Goal: Task Accomplishment & Management: Complete application form

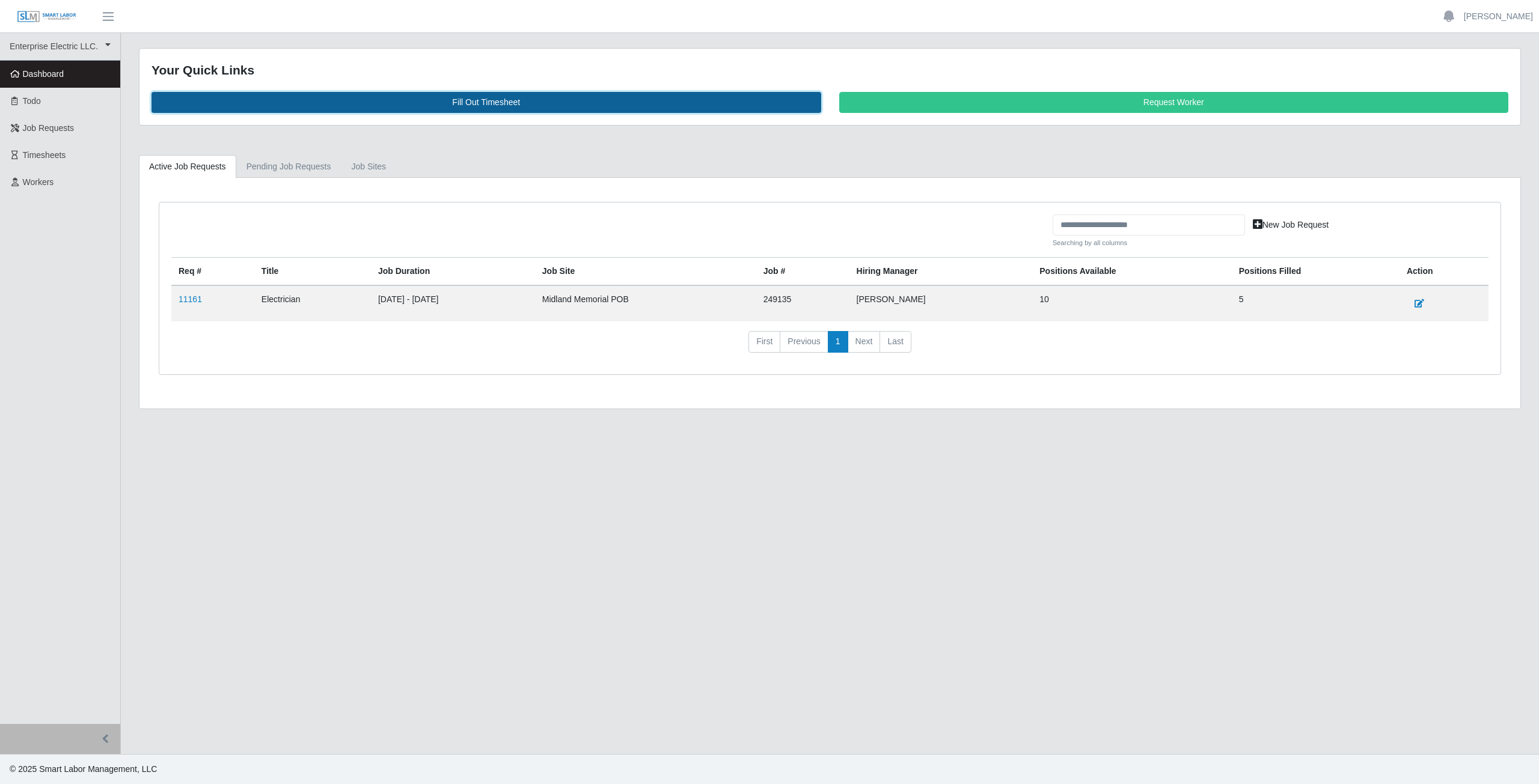
click at [498, 107] on link "Fill Out Timesheet" at bounding box center [486, 102] width 670 height 21
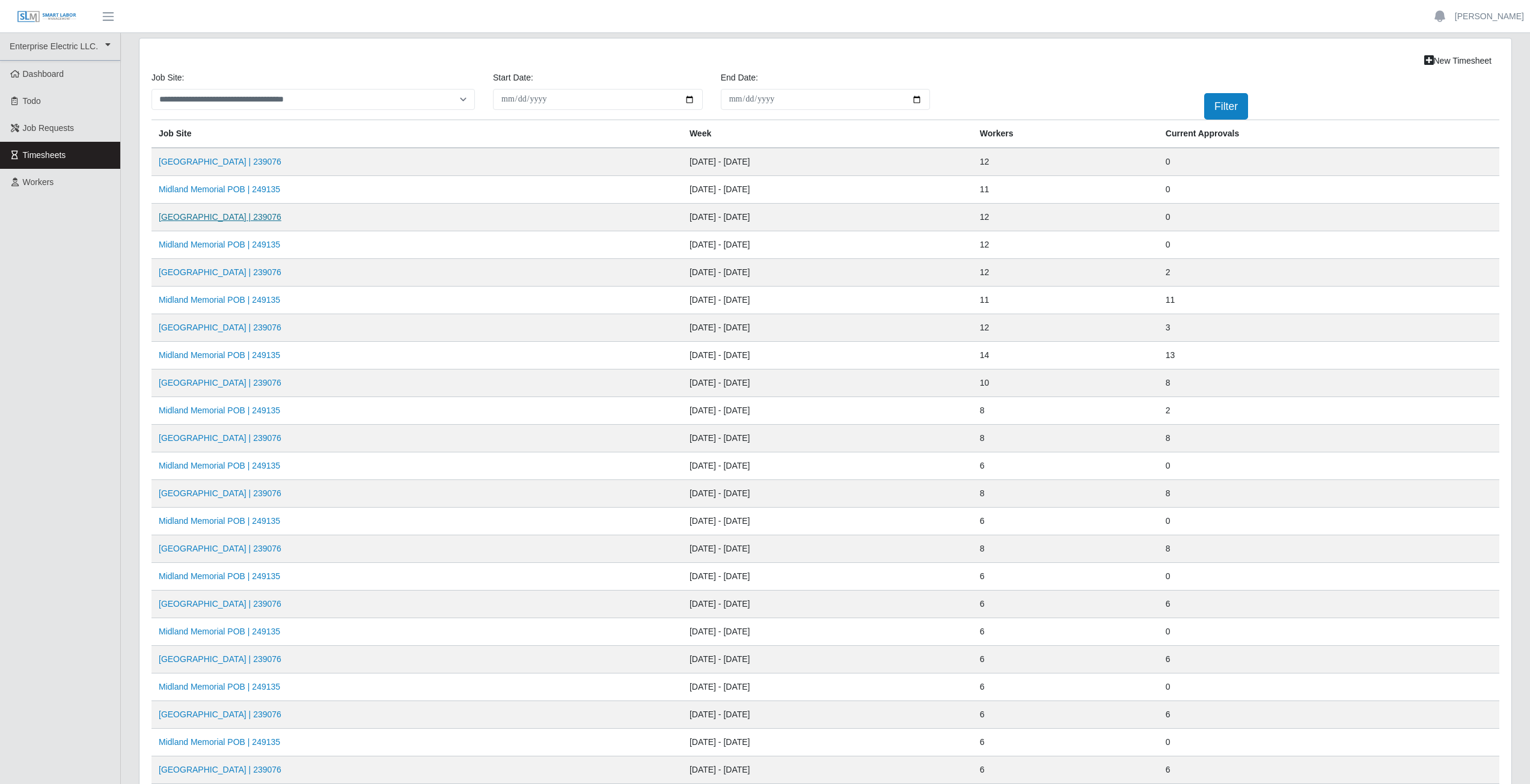
click at [237, 219] on link "Midland Memorial INFILL | 239076" at bounding box center [220, 217] width 123 height 10
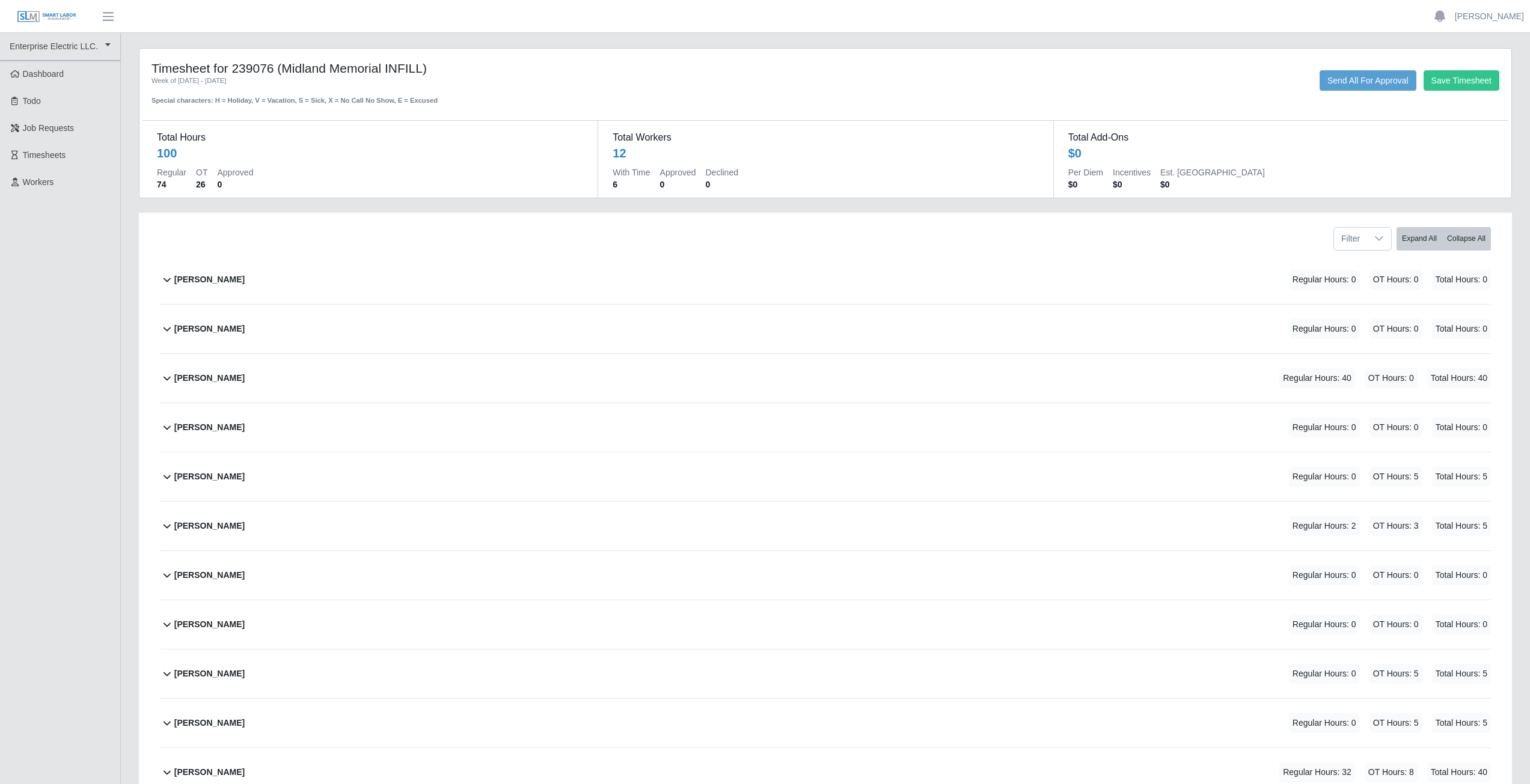
click at [169, 333] on icon at bounding box center [167, 329] width 14 height 14
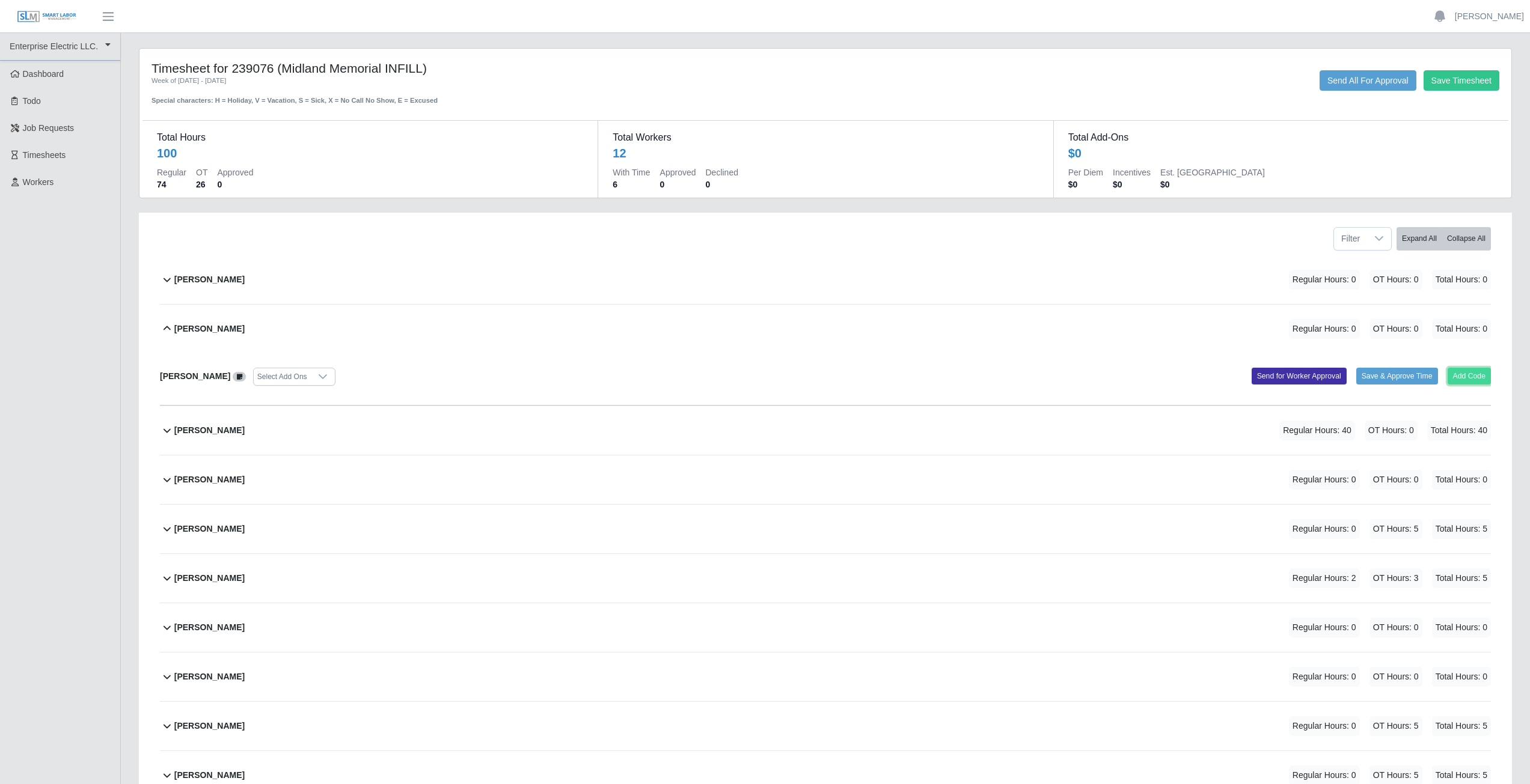
click at [1479, 378] on button "Add Code" at bounding box center [1469, 376] width 44 height 17
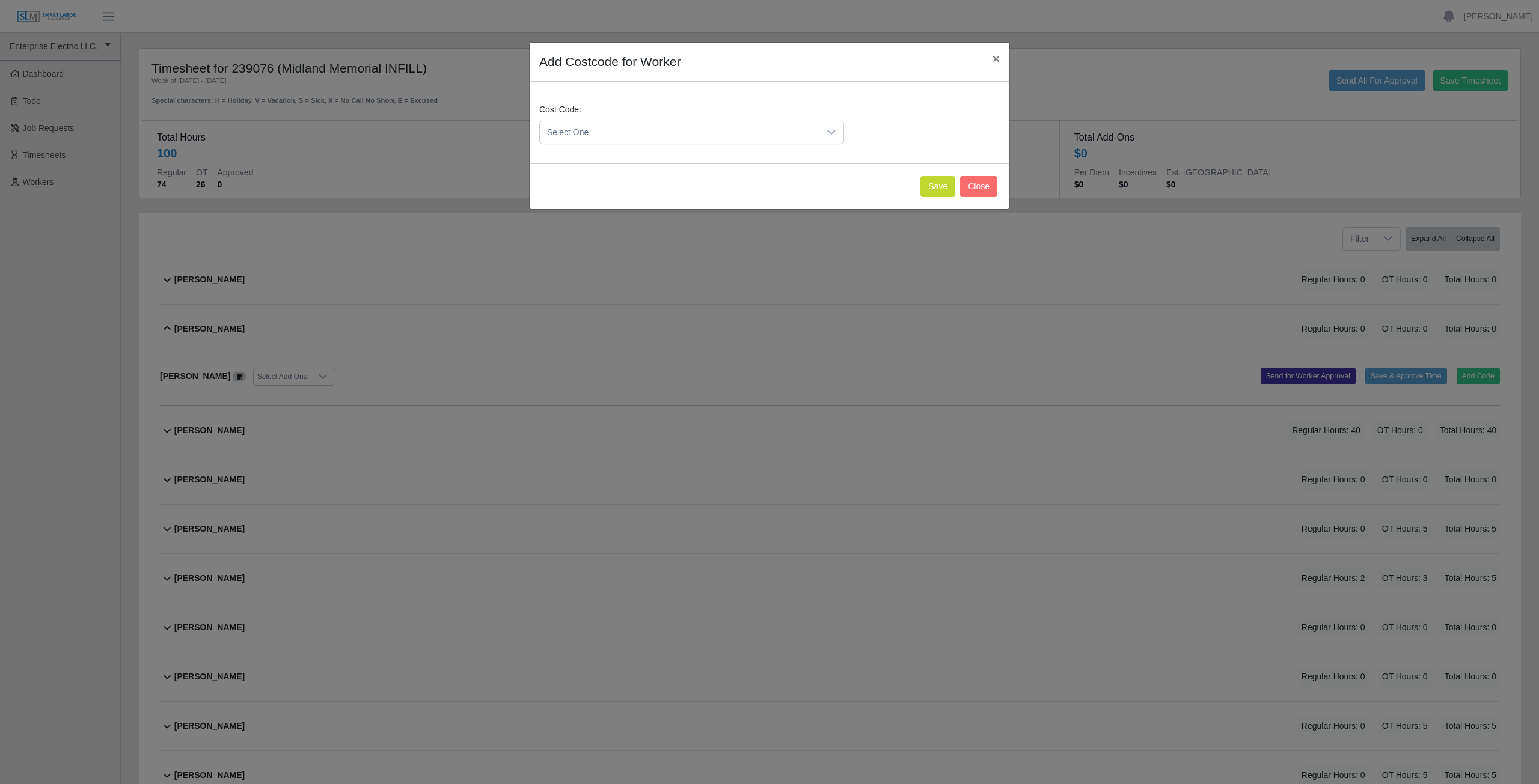
click at [616, 134] on span "Select One" at bounding box center [680, 133] width 280 height 22
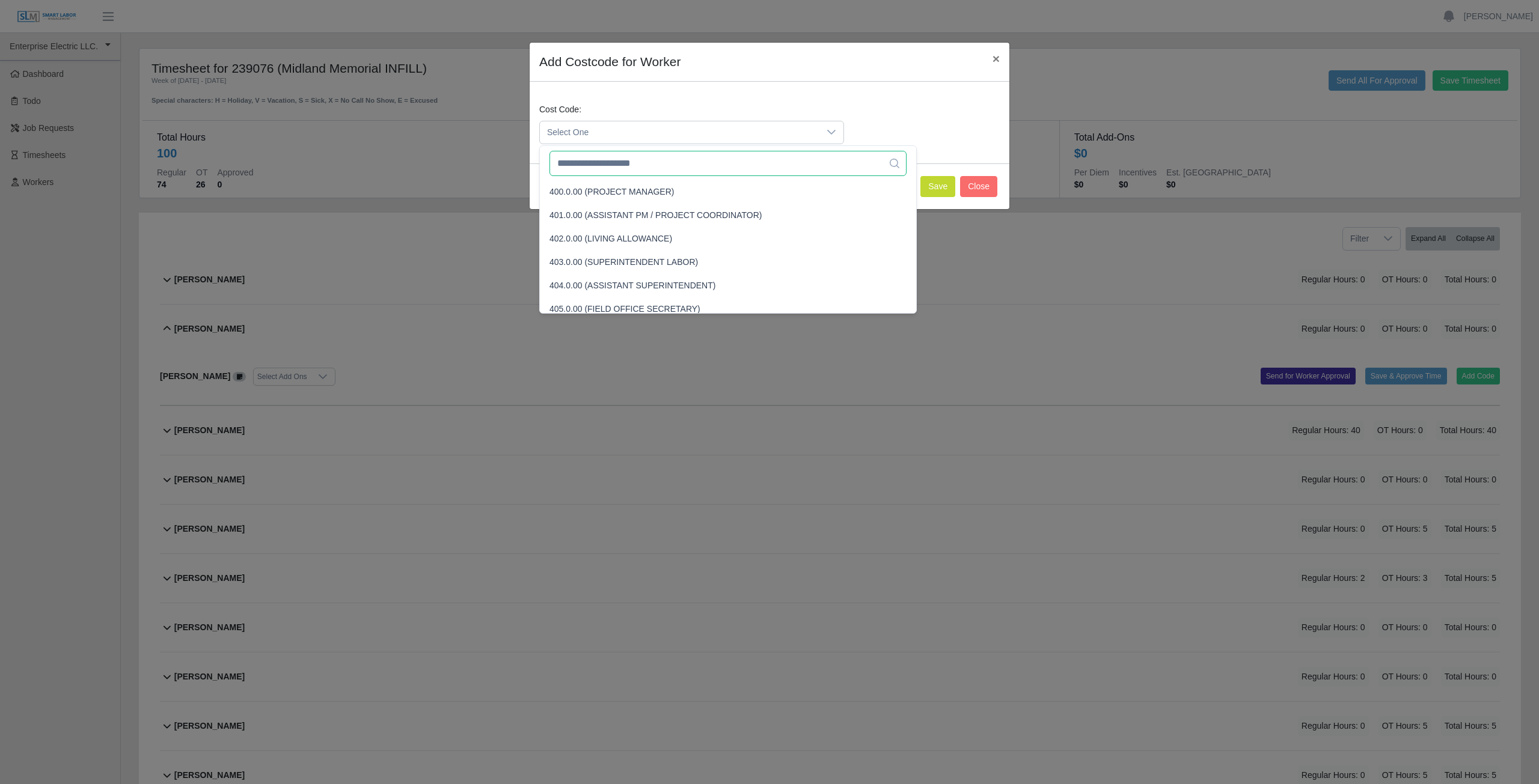
click at [631, 168] on input "text" at bounding box center [728, 164] width 357 height 26
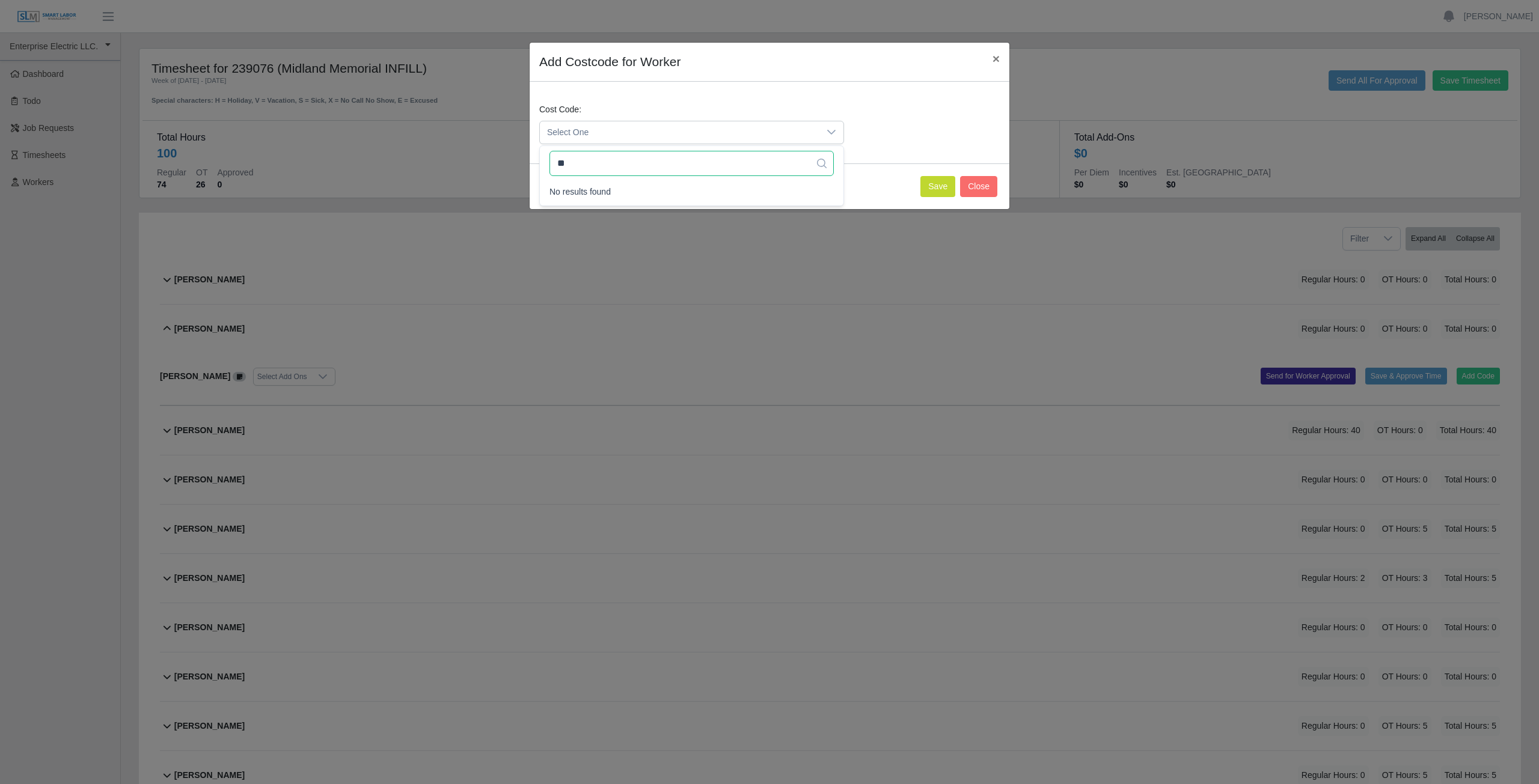
type input "*"
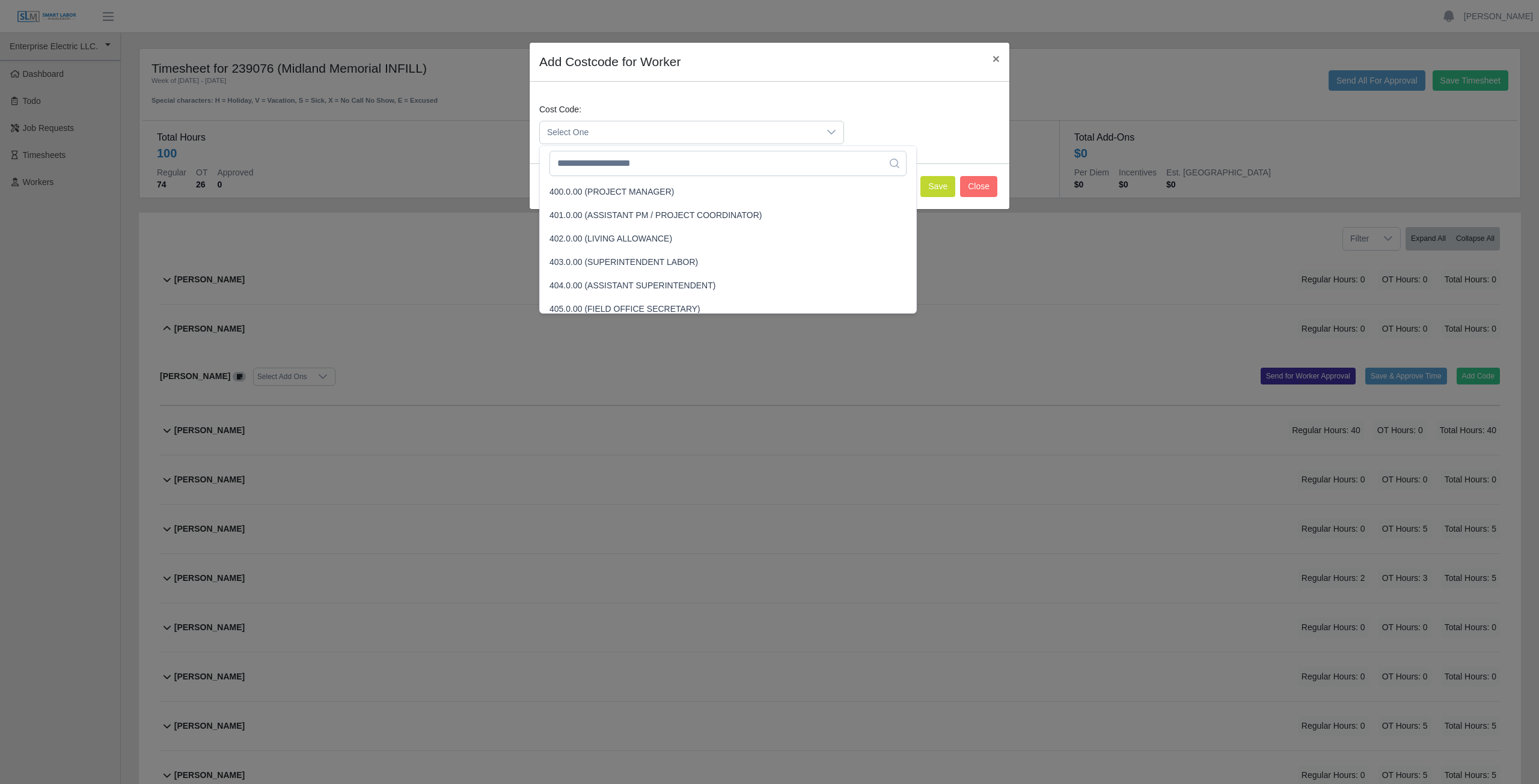
click at [619, 129] on span "Select One" at bounding box center [680, 133] width 280 height 22
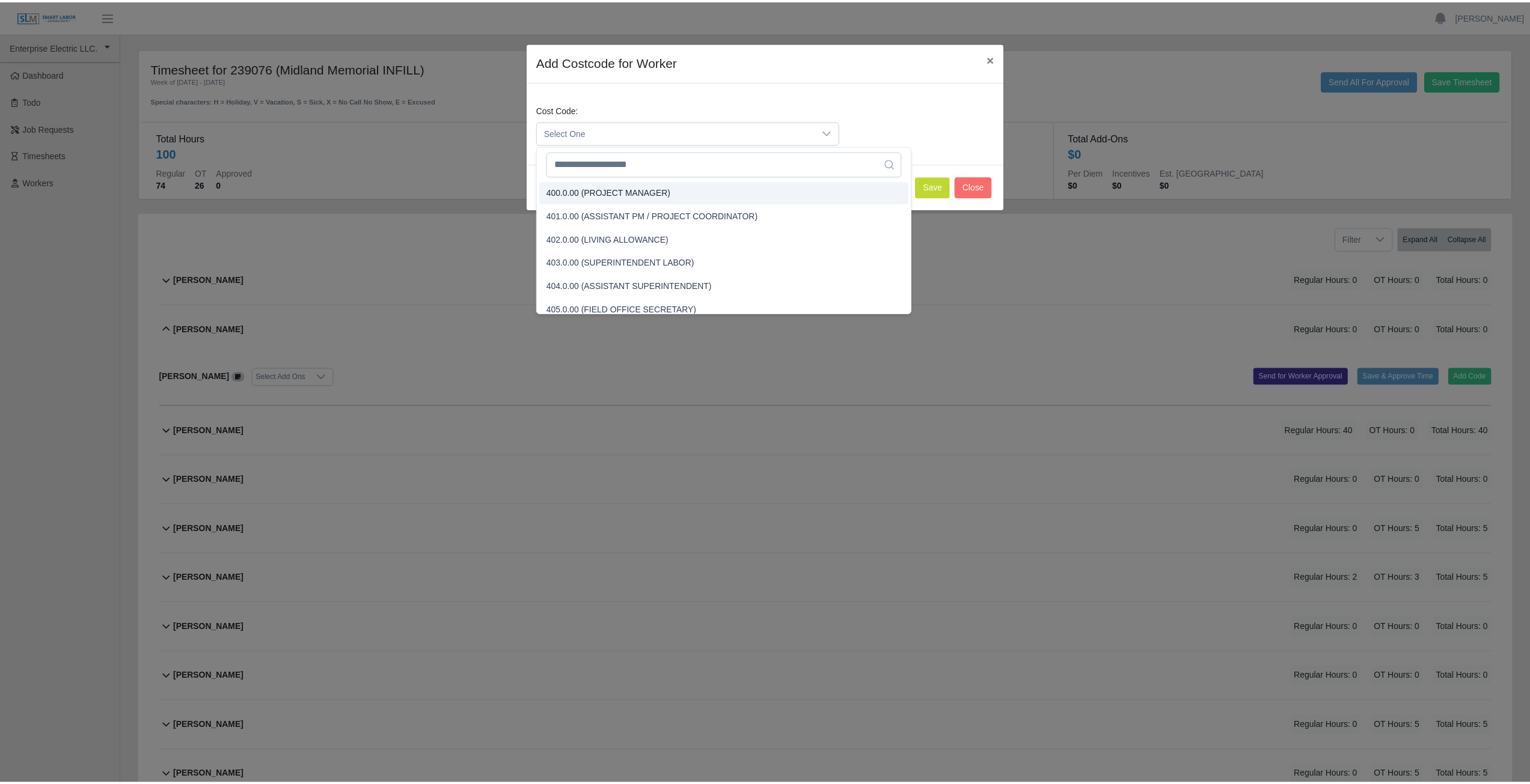
scroll to position [2632, 0]
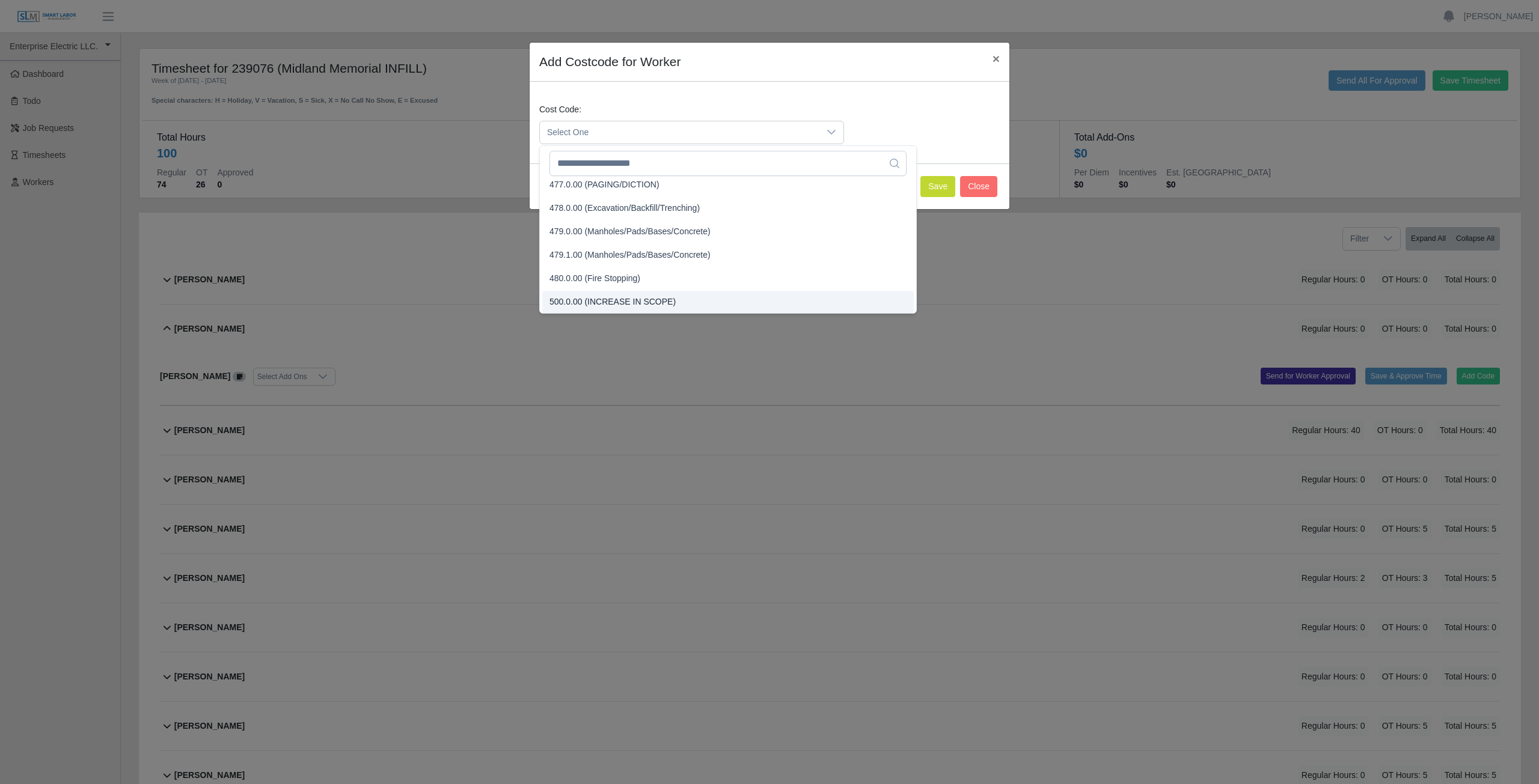
drag, startPoint x: 619, startPoint y: 129, endPoint x: 626, endPoint y: 137, distance: 10.6
click at [626, 137] on span "Select One" at bounding box center [680, 133] width 280 height 22
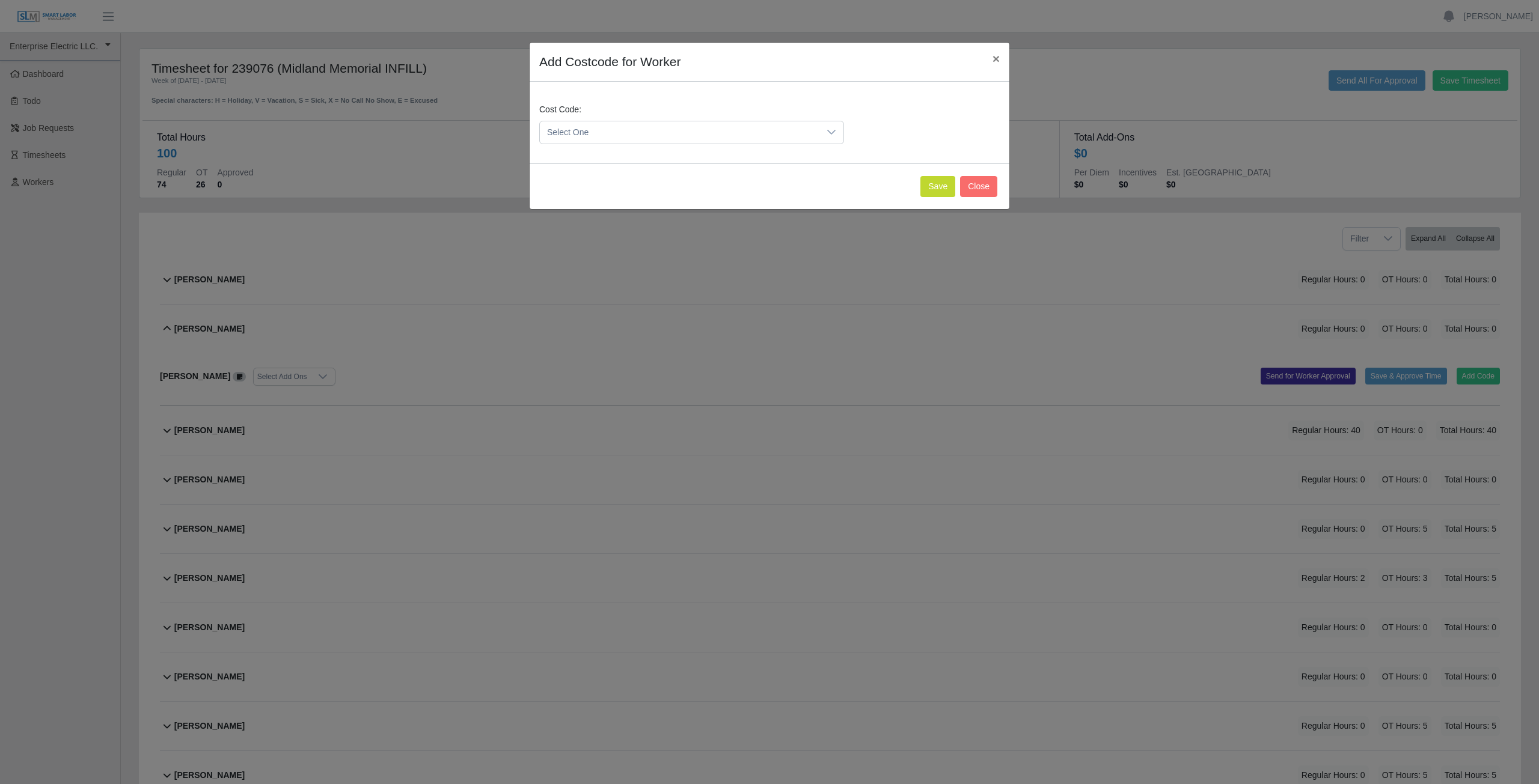
click at [617, 133] on span "Select One" at bounding box center [680, 133] width 280 height 22
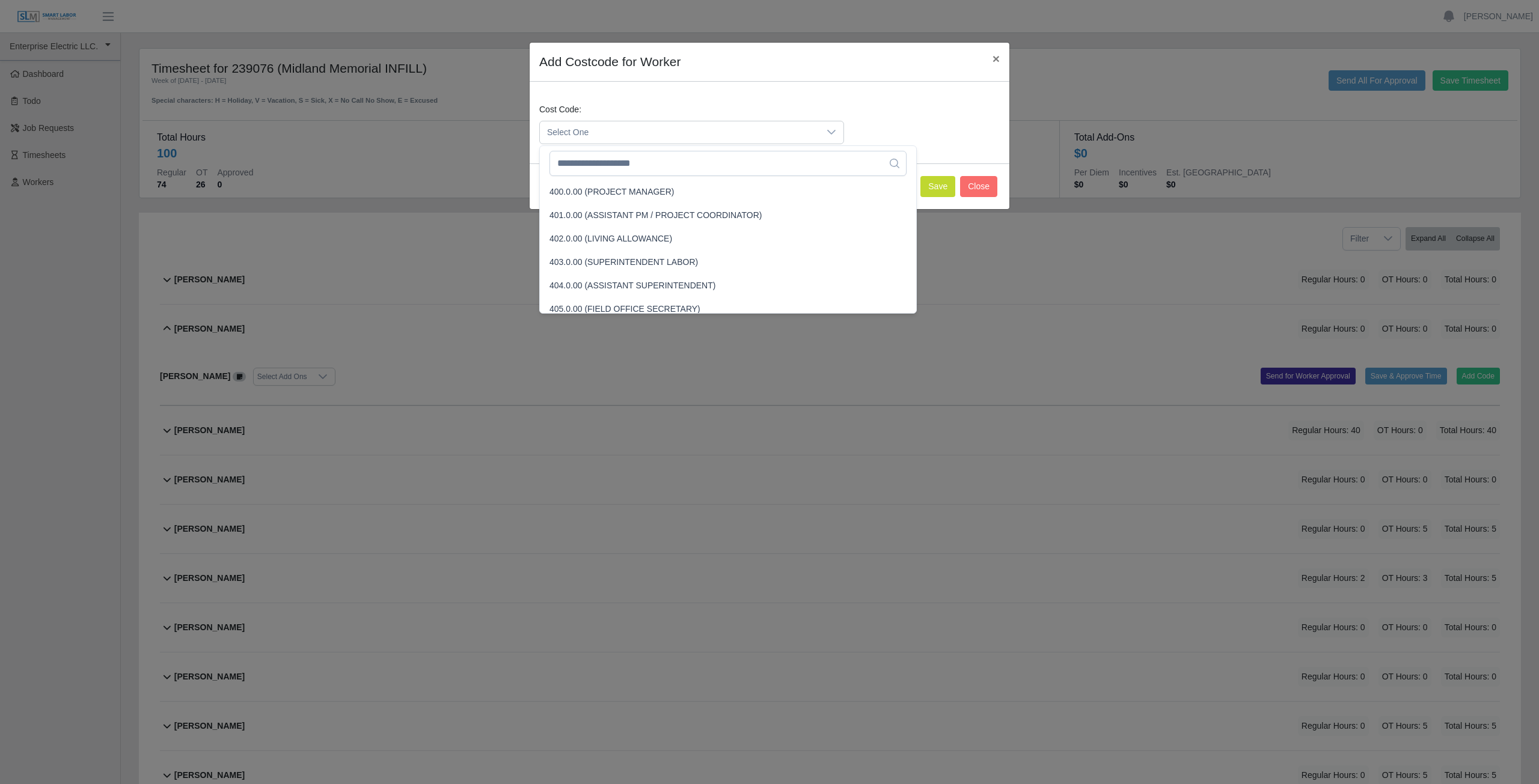
click at [617, 133] on span "Select One" at bounding box center [680, 133] width 280 height 22
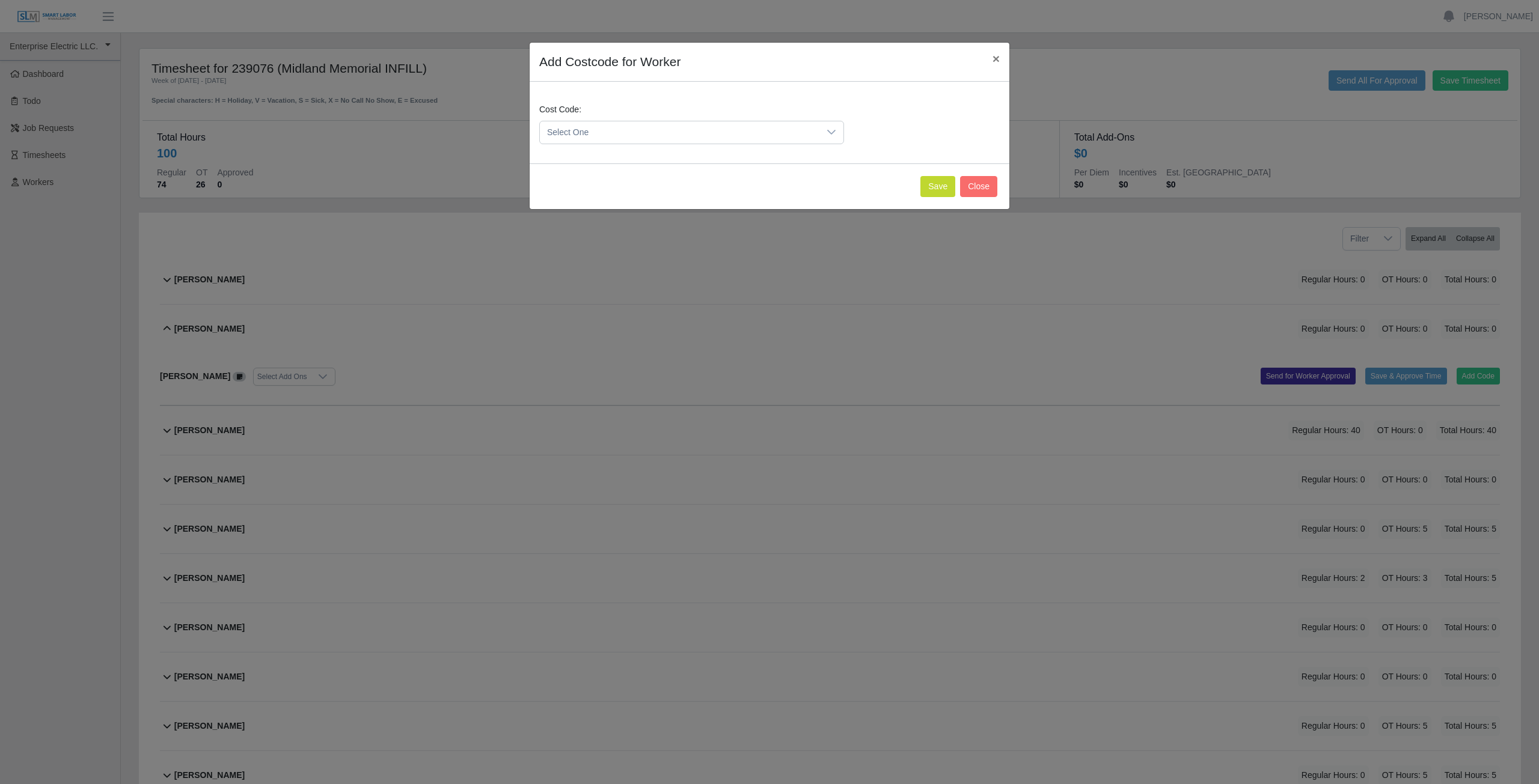
click at [164, 327] on div "Add Costcode for Worker × Cost Code: Select One Save Close" at bounding box center [769, 392] width 1539 height 784
click at [169, 323] on div "Add Costcode for Worker × Cost Code: Select One Save Close" at bounding box center [769, 392] width 1539 height 784
click at [630, 134] on span "Select One" at bounding box center [680, 133] width 280 height 22
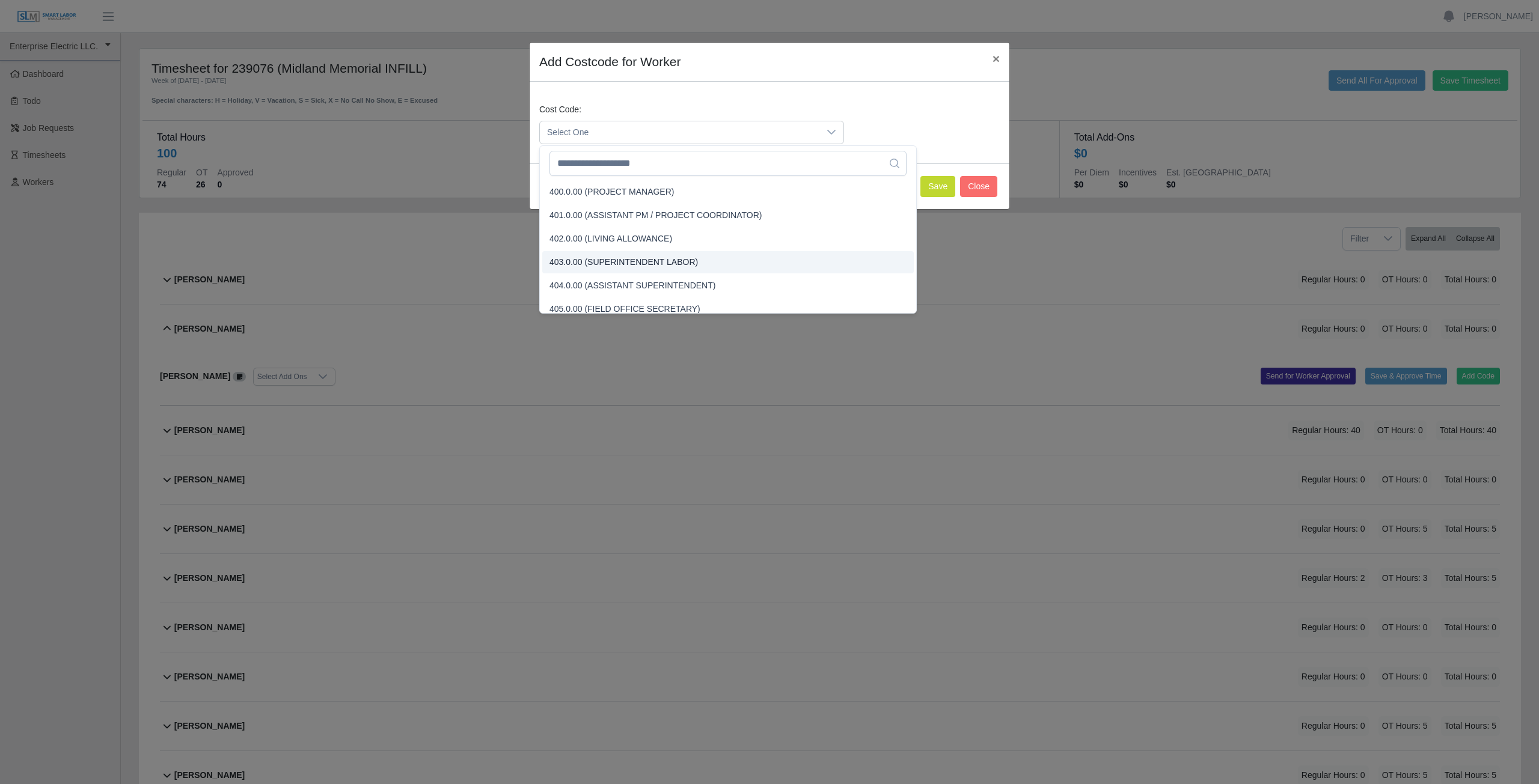
click at [469, 292] on div "Add Costcode for Worker × Cost Code: Select One Save Close" at bounding box center [769, 392] width 1539 height 784
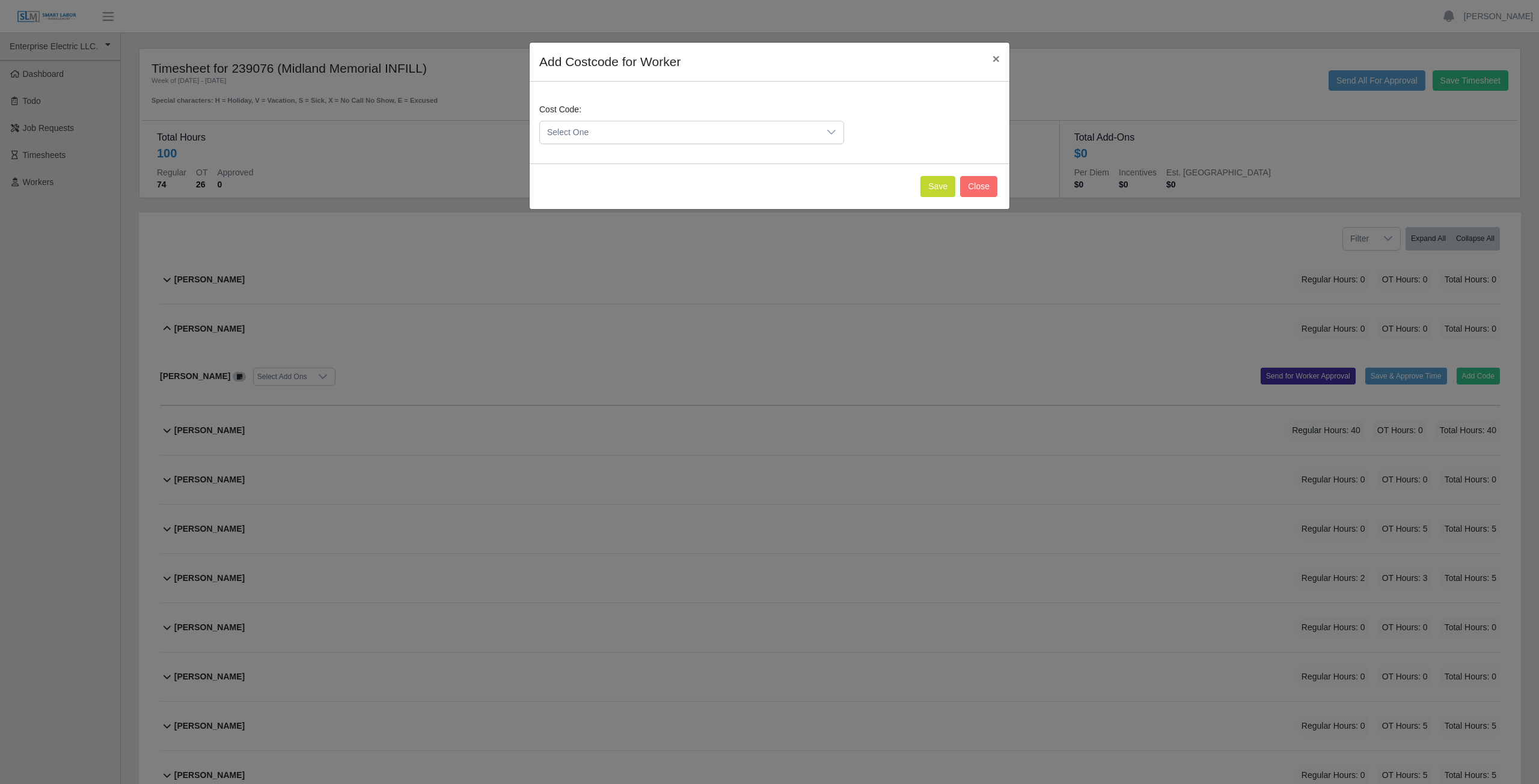
click at [167, 432] on div "Add Costcode for Worker × Cost Code: Select One Save Close" at bounding box center [769, 392] width 1539 height 784
click at [977, 196] on button "Close" at bounding box center [978, 187] width 38 height 21
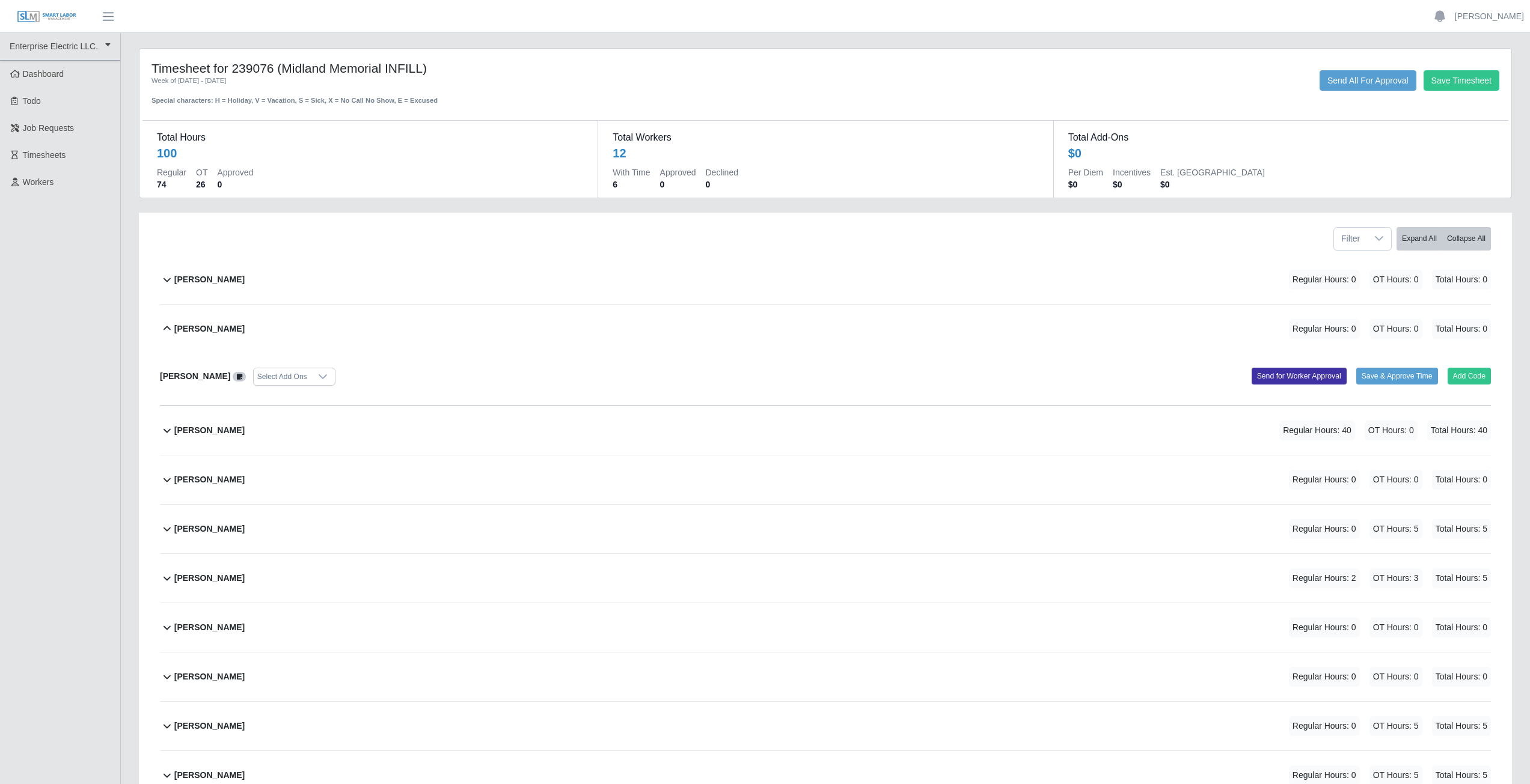
click at [169, 328] on icon at bounding box center [167, 328] width 7 height 4
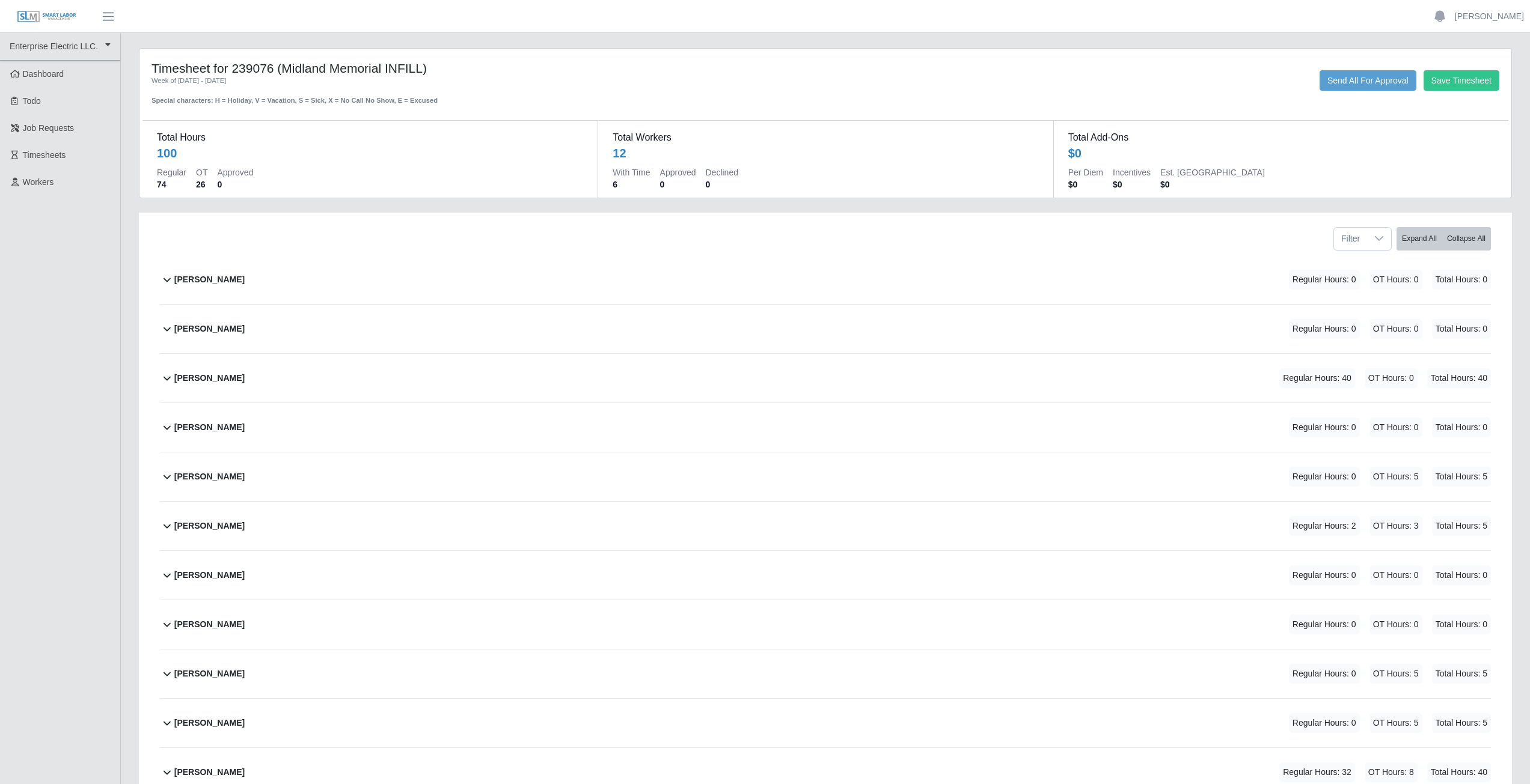
click at [167, 381] on icon at bounding box center [167, 378] width 14 height 14
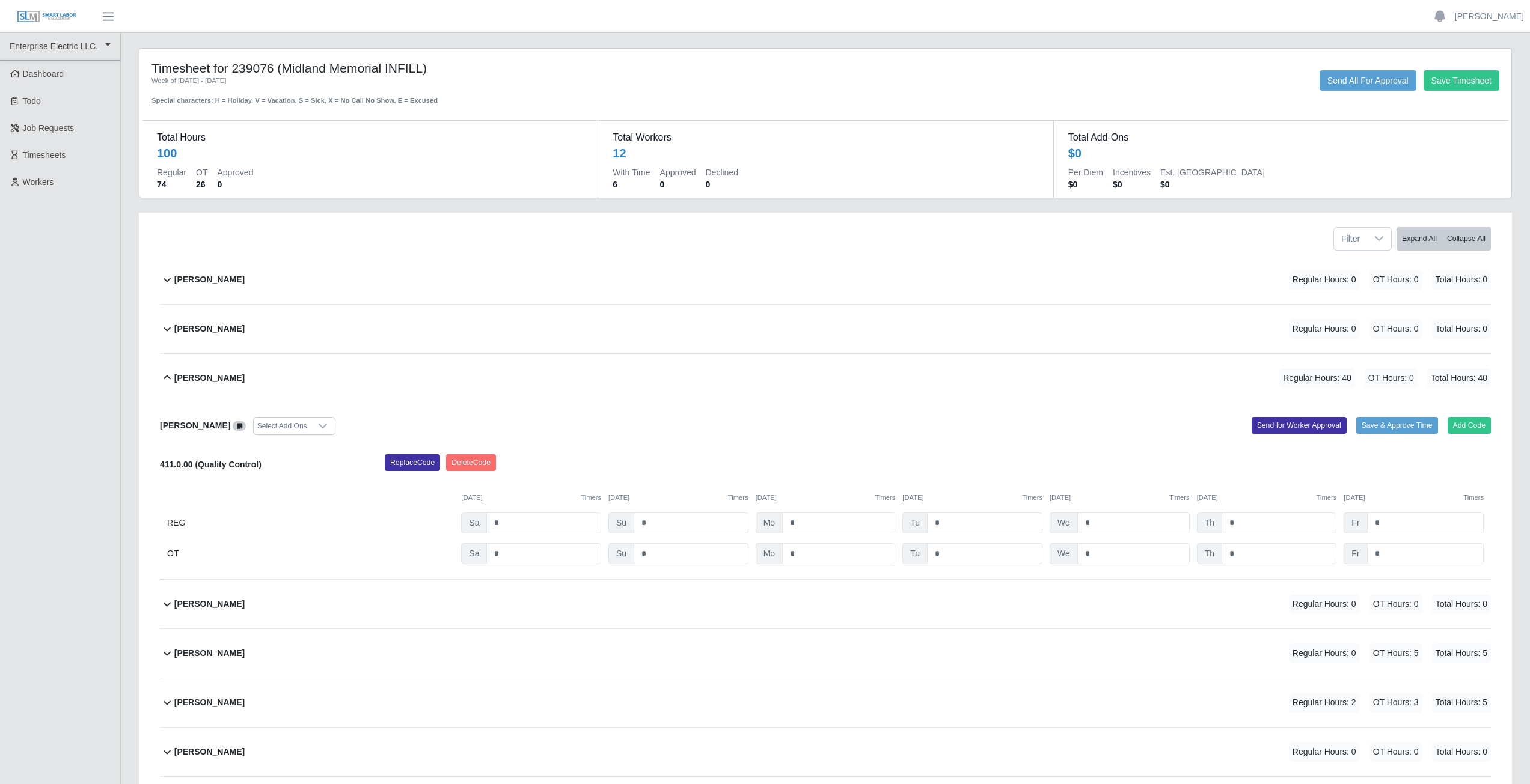
click at [164, 283] on icon at bounding box center [167, 279] width 14 height 14
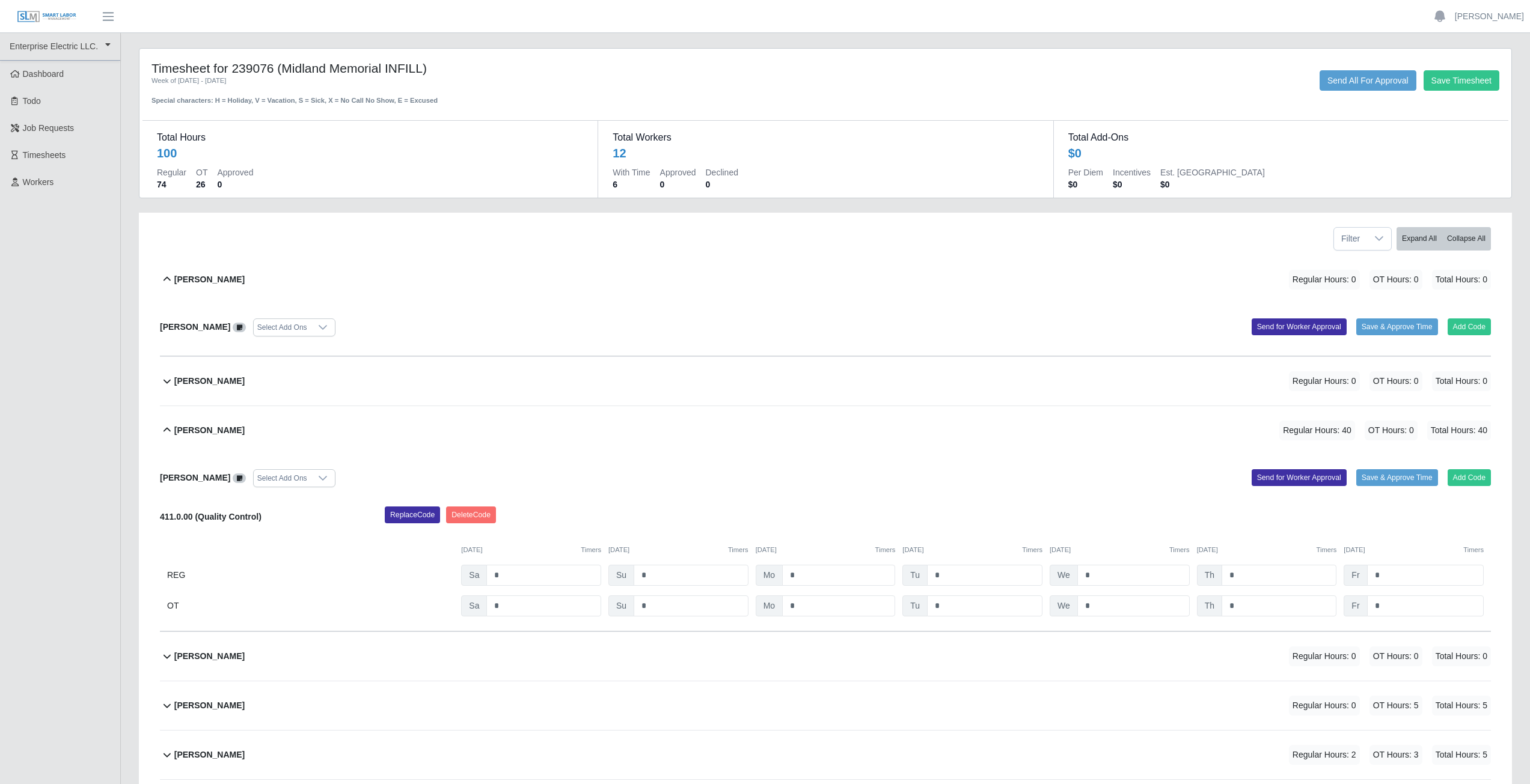
click at [173, 279] on icon at bounding box center [167, 279] width 14 height 14
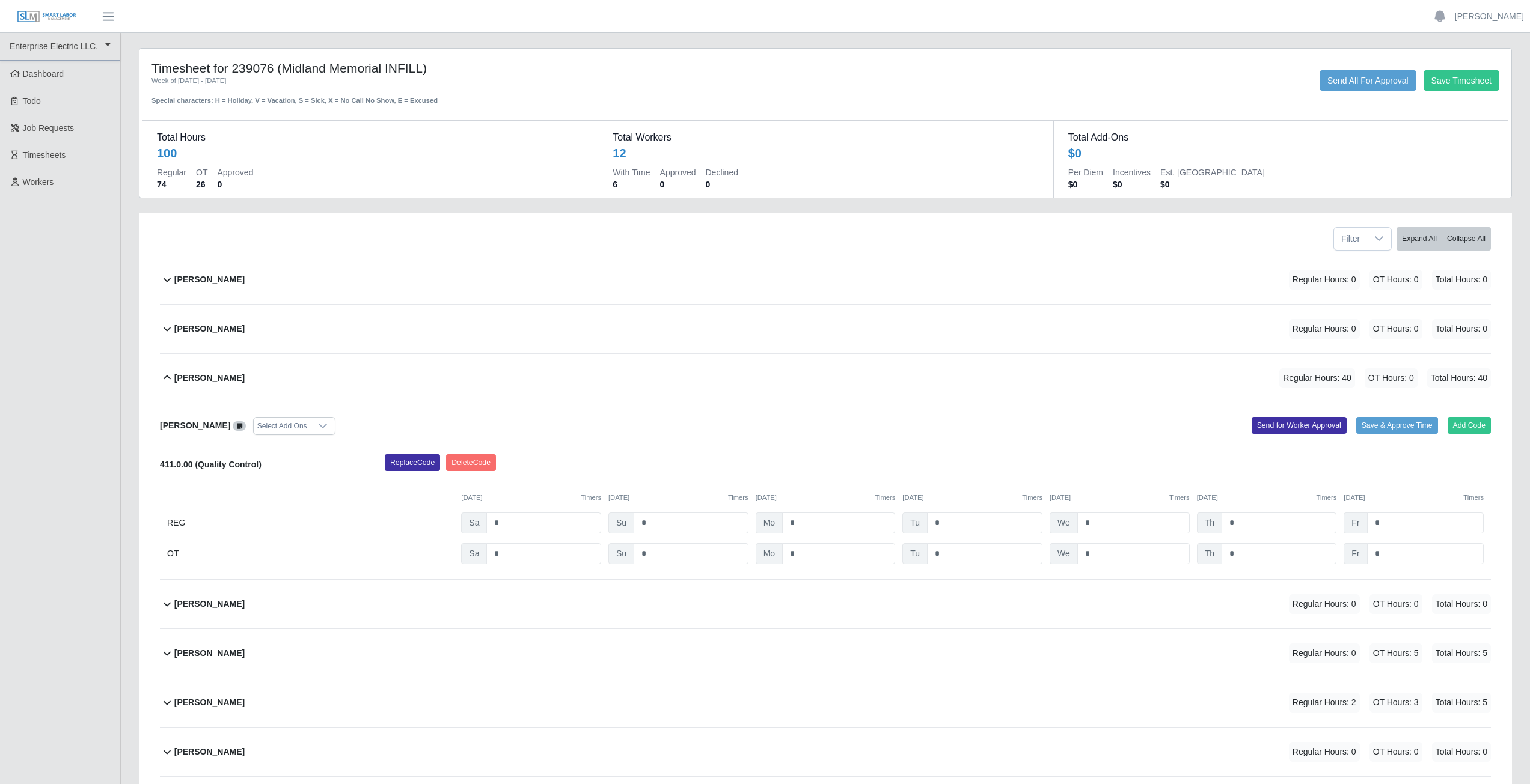
click at [167, 381] on icon at bounding box center [167, 378] width 14 height 14
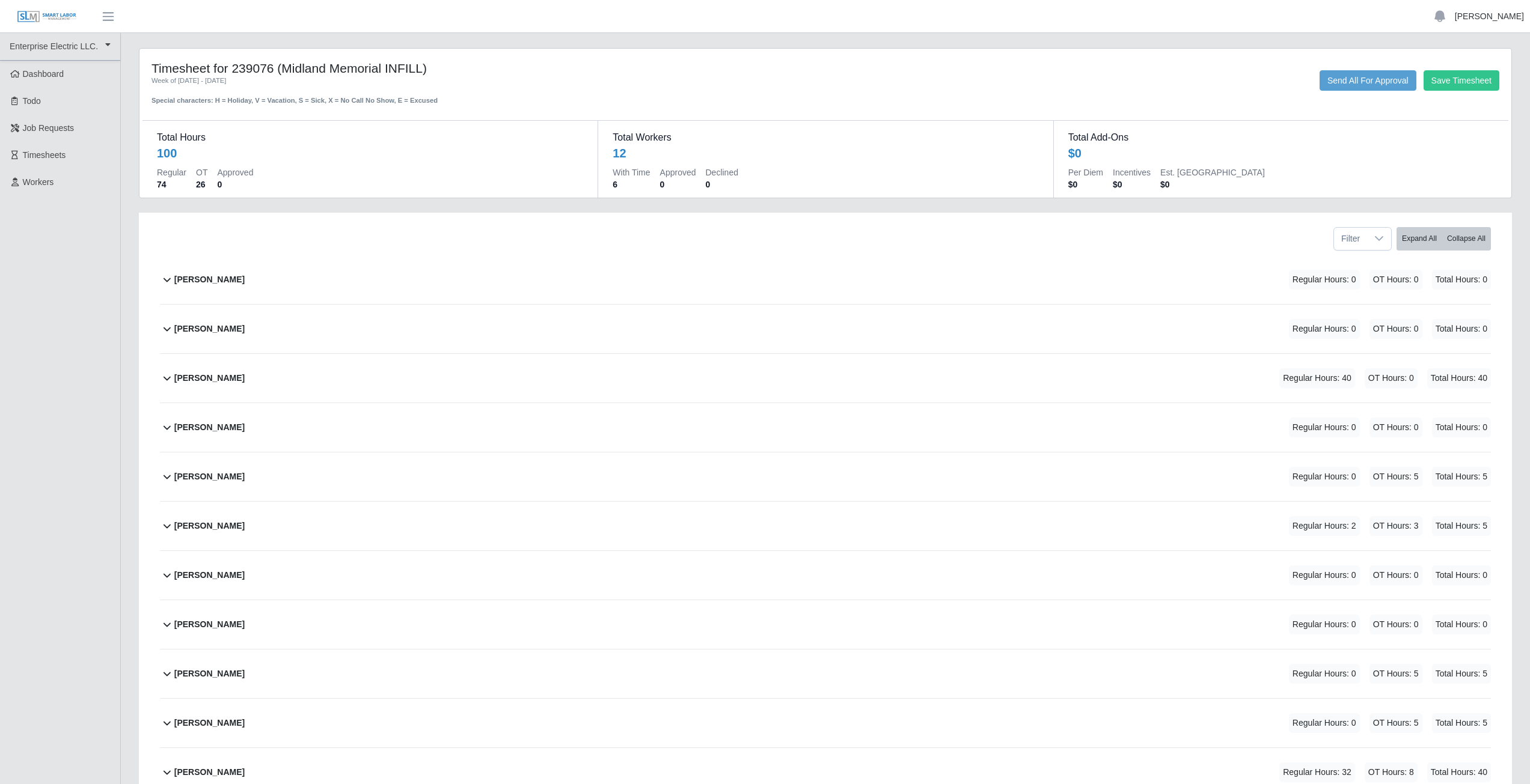
click at [1495, 20] on link "[PERSON_NAME]" at bounding box center [1489, 17] width 69 height 13
click at [1455, 91] on link "Logout" at bounding box center [1476, 84] width 109 height 26
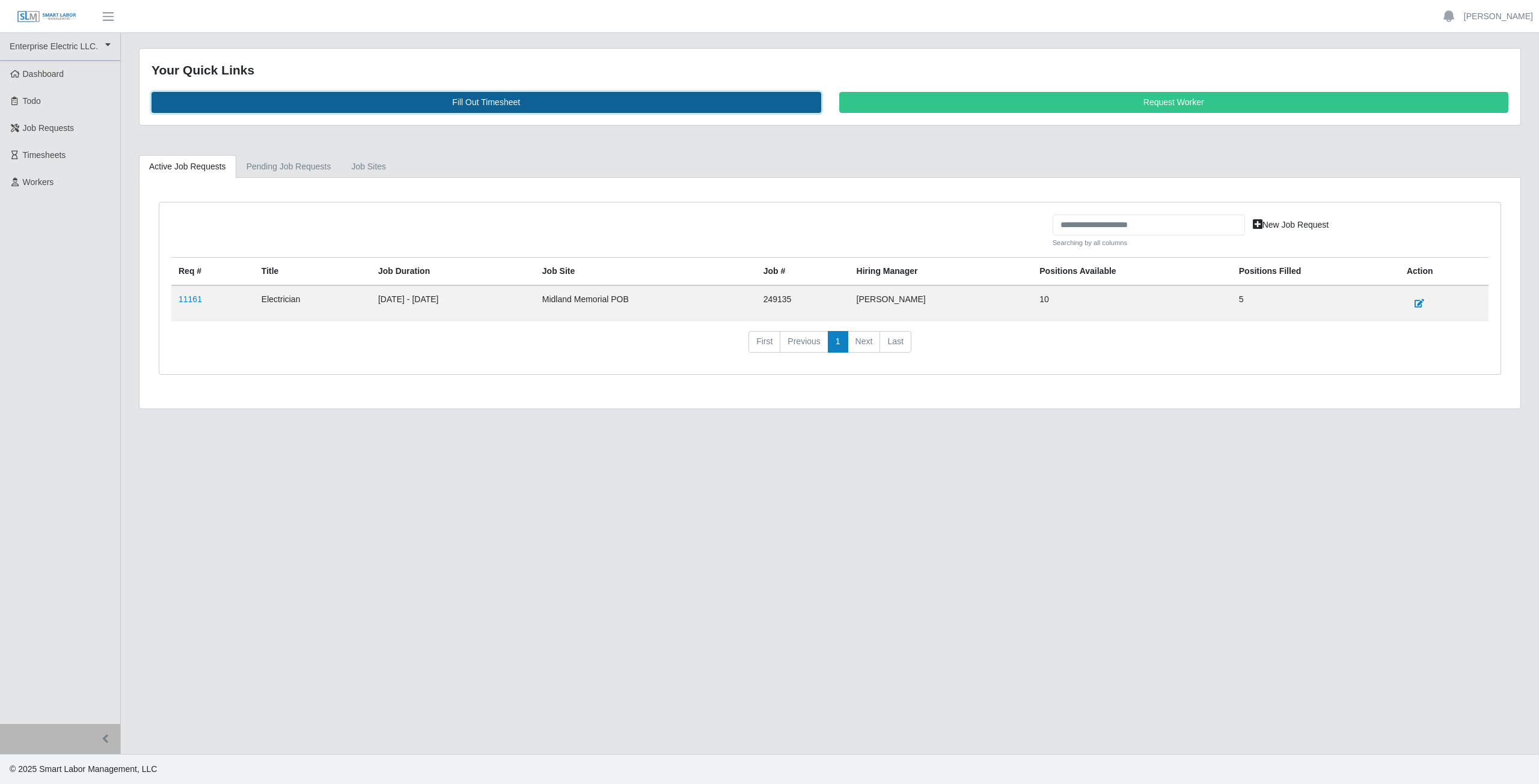
click at [479, 109] on link "Fill Out Timesheet" at bounding box center [486, 102] width 670 height 21
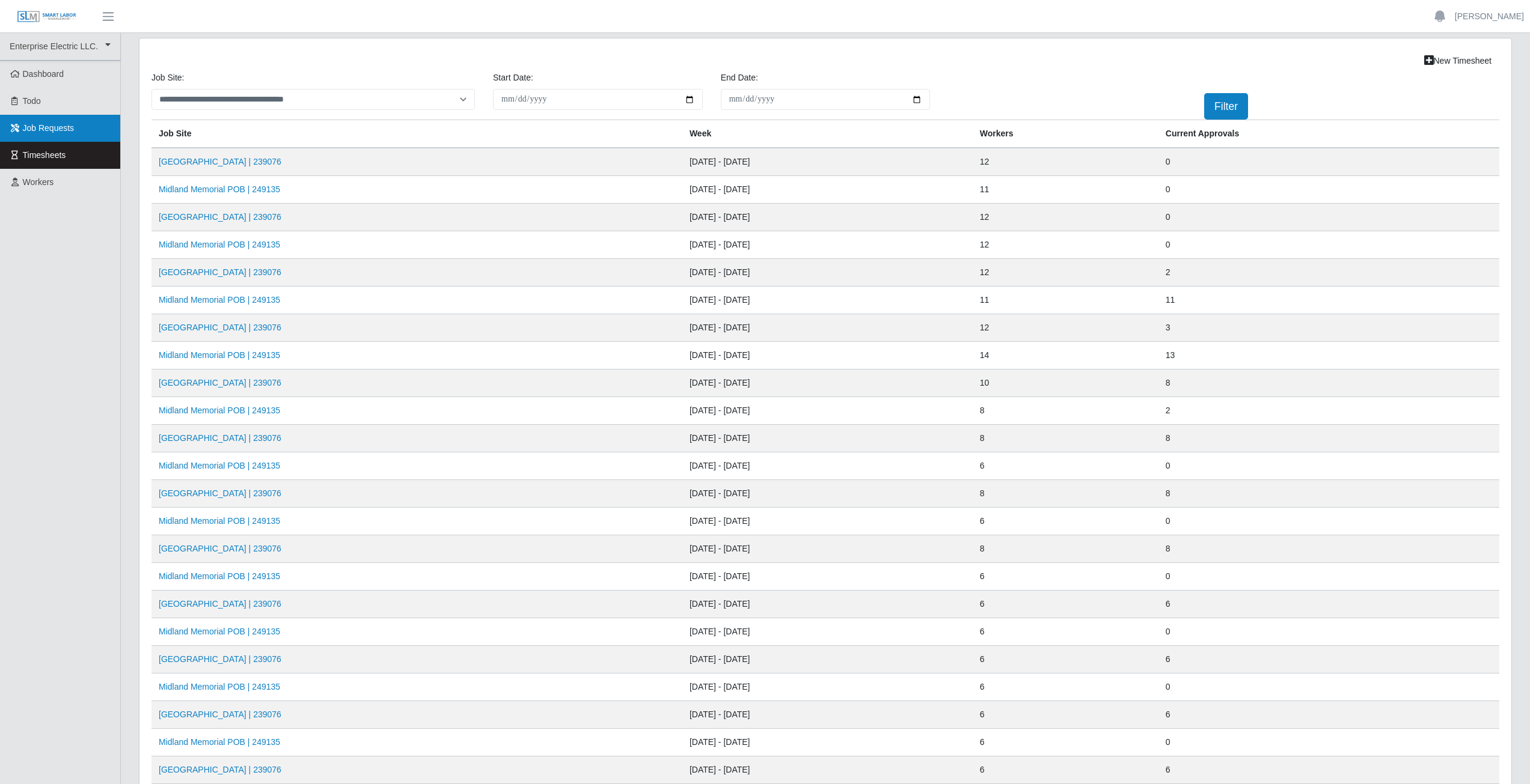
click at [53, 128] on span "Job Requests" at bounding box center [49, 128] width 52 height 10
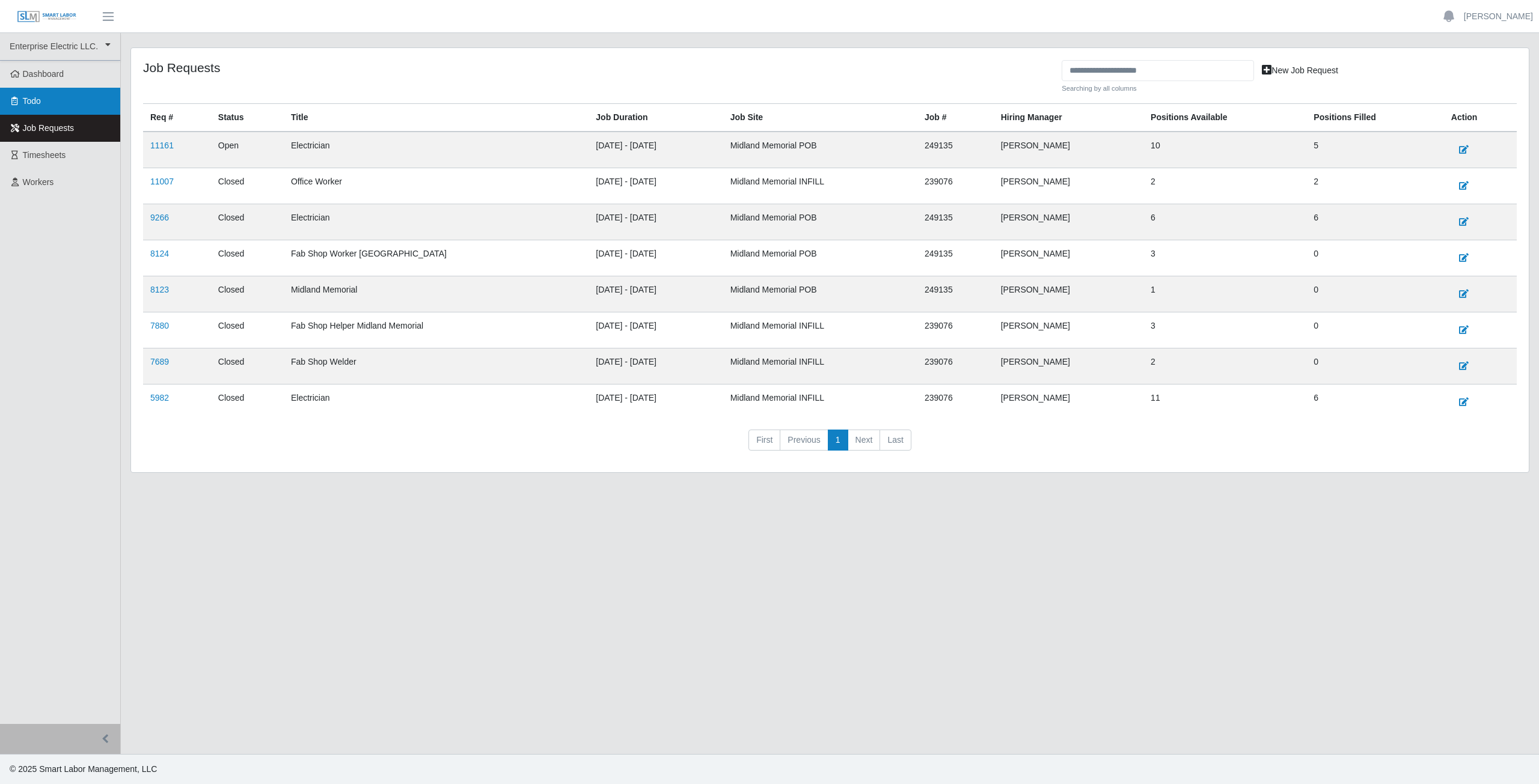
click at [33, 104] on span "Todo" at bounding box center [32, 101] width 18 height 10
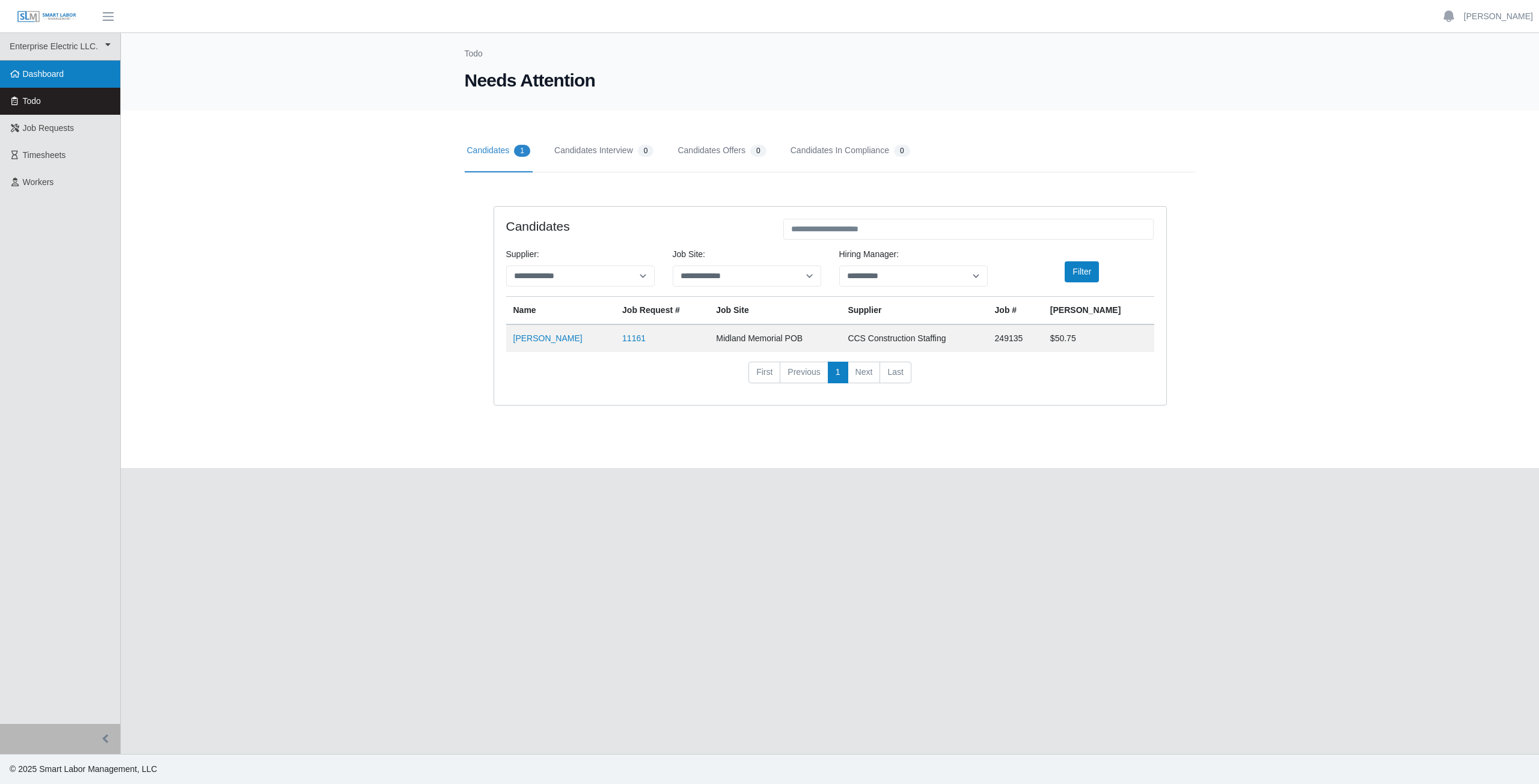
click at [46, 73] on span "Dashboard" at bounding box center [44, 74] width 42 height 10
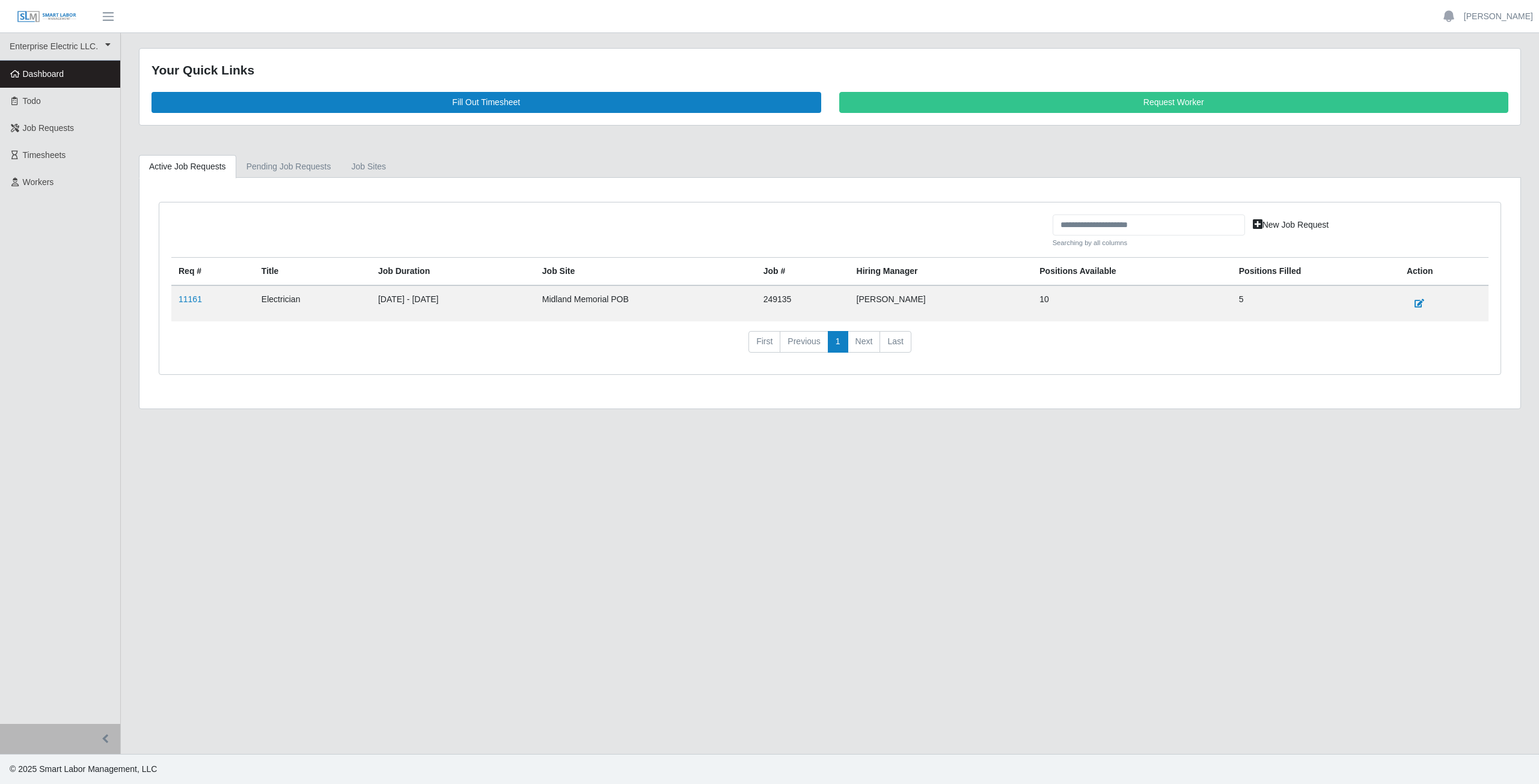
click at [688, 295] on td "Midland Memorial POB" at bounding box center [645, 303] width 221 height 36
click at [646, 301] on td "Midland Memorial POB" at bounding box center [645, 303] width 221 height 36
click at [647, 303] on td "Midland Memorial POB" at bounding box center [645, 303] width 221 height 36
click at [1126, 101] on link "Request Worker" at bounding box center [1174, 102] width 670 height 21
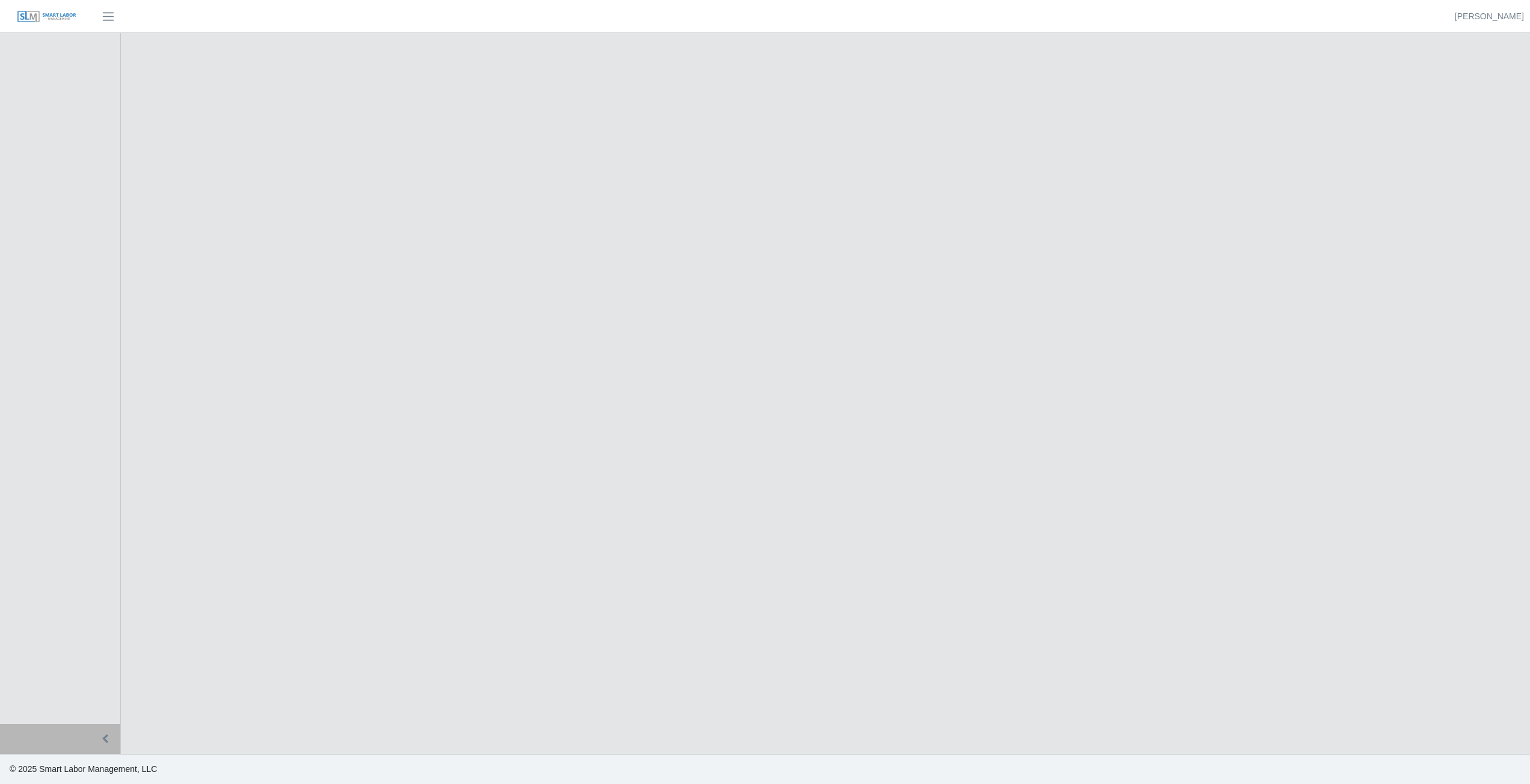
select select
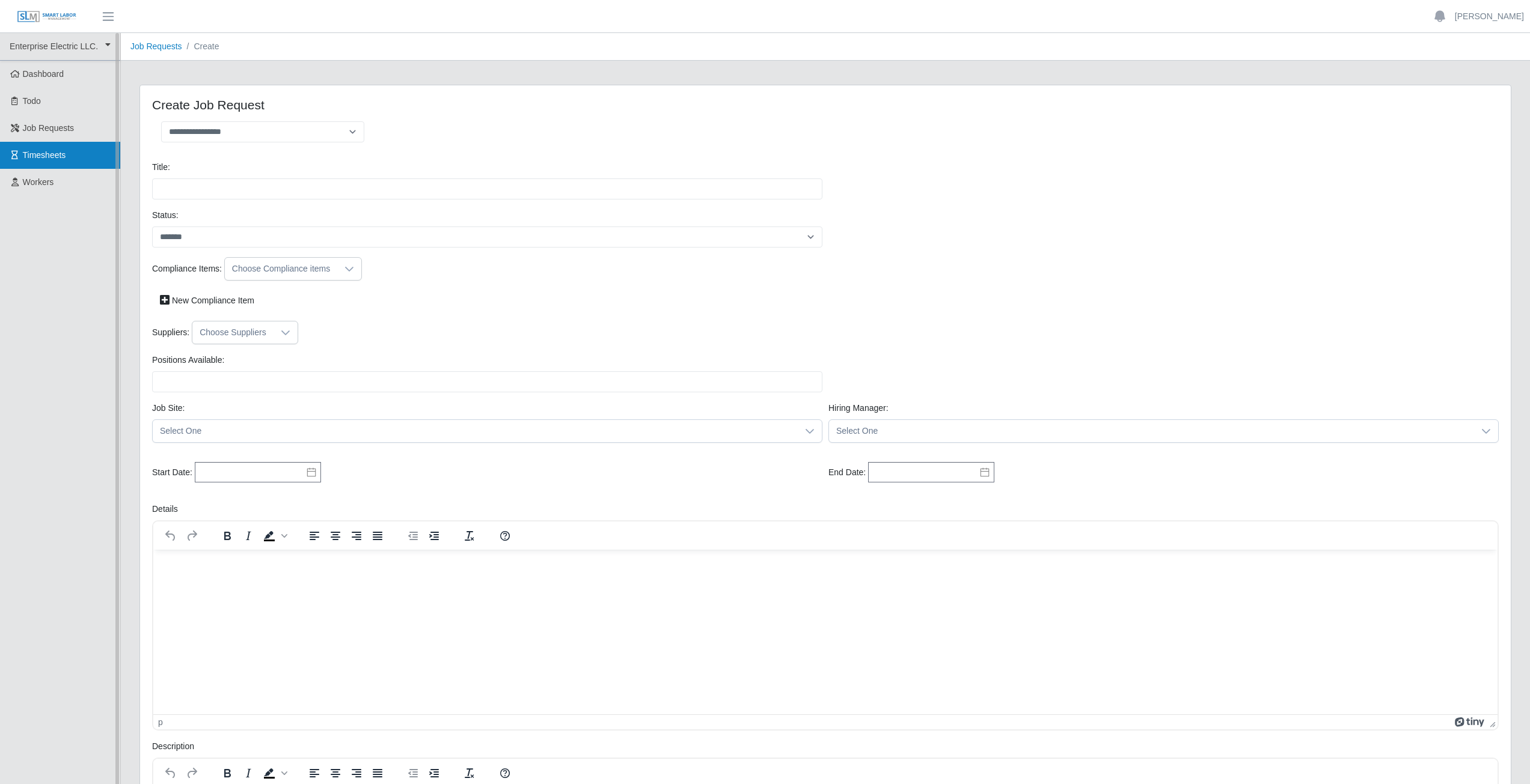
click at [16, 151] on link "Timesheets" at bounding box center [60, 156] width 121 height 27
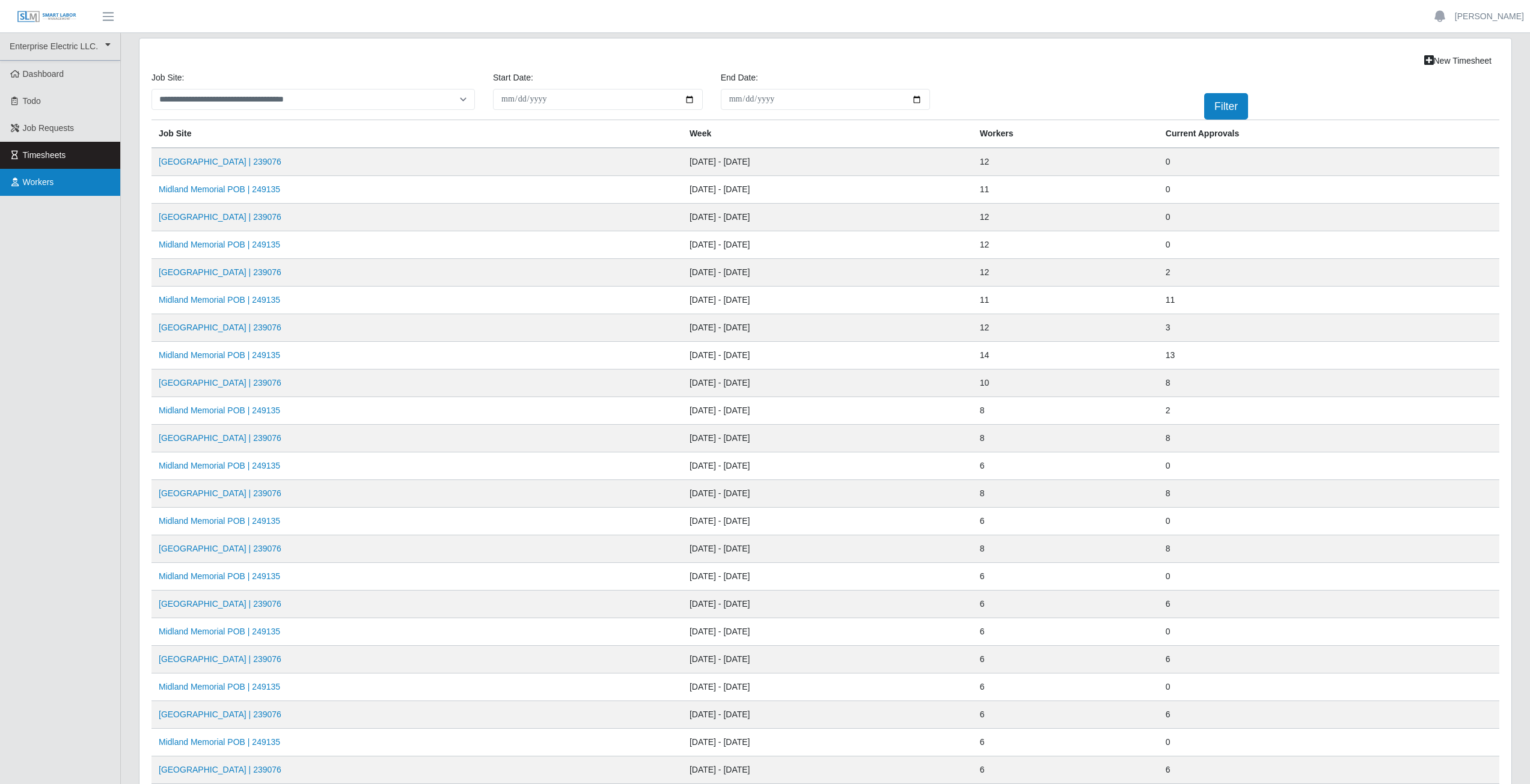
click at [37, 180] on span "Workers" at bounding box center [38, 182] width 31 height 10
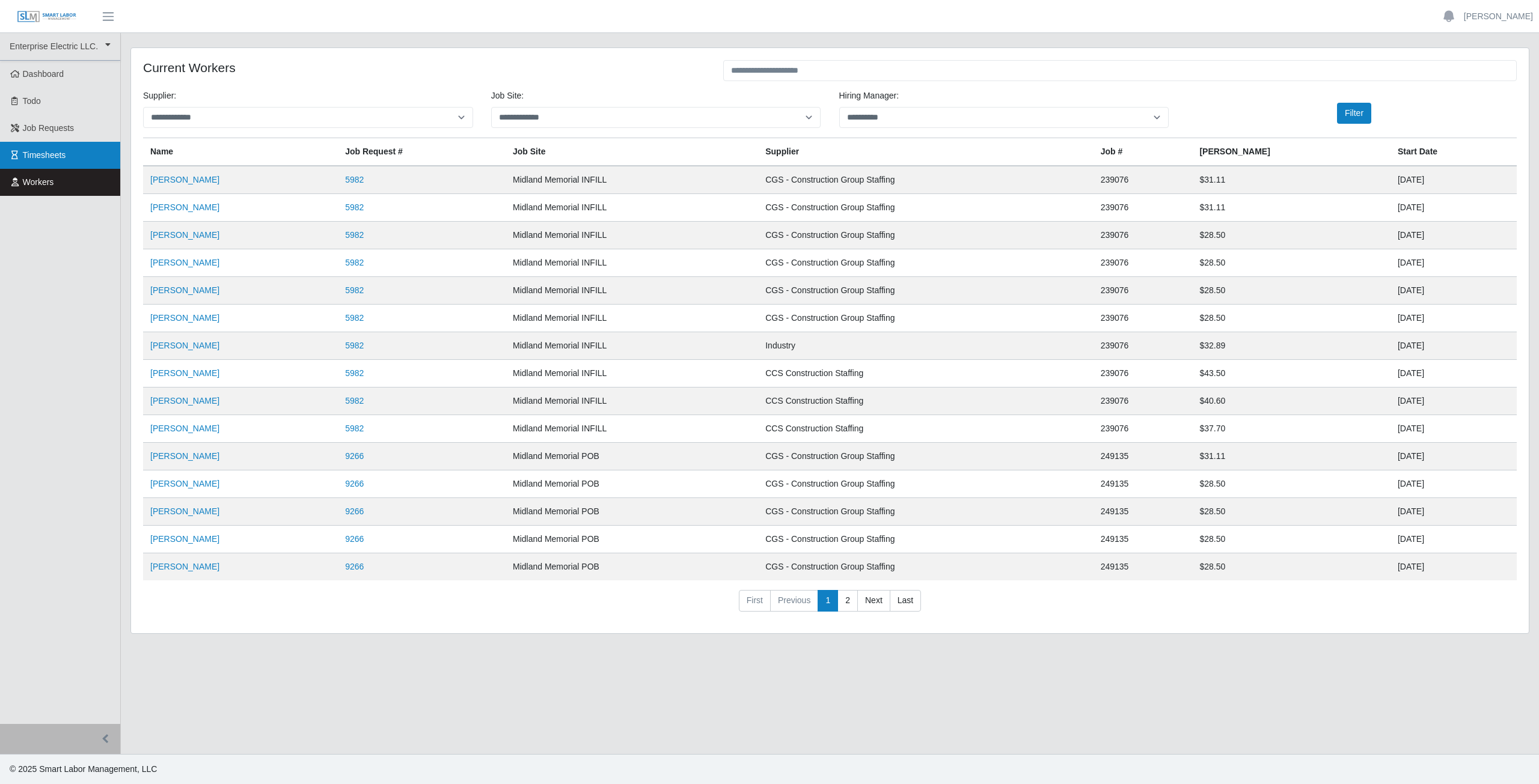
click at [34, 154] on span "Timesheets" at bounding box center [45, 155] width 43 height 10
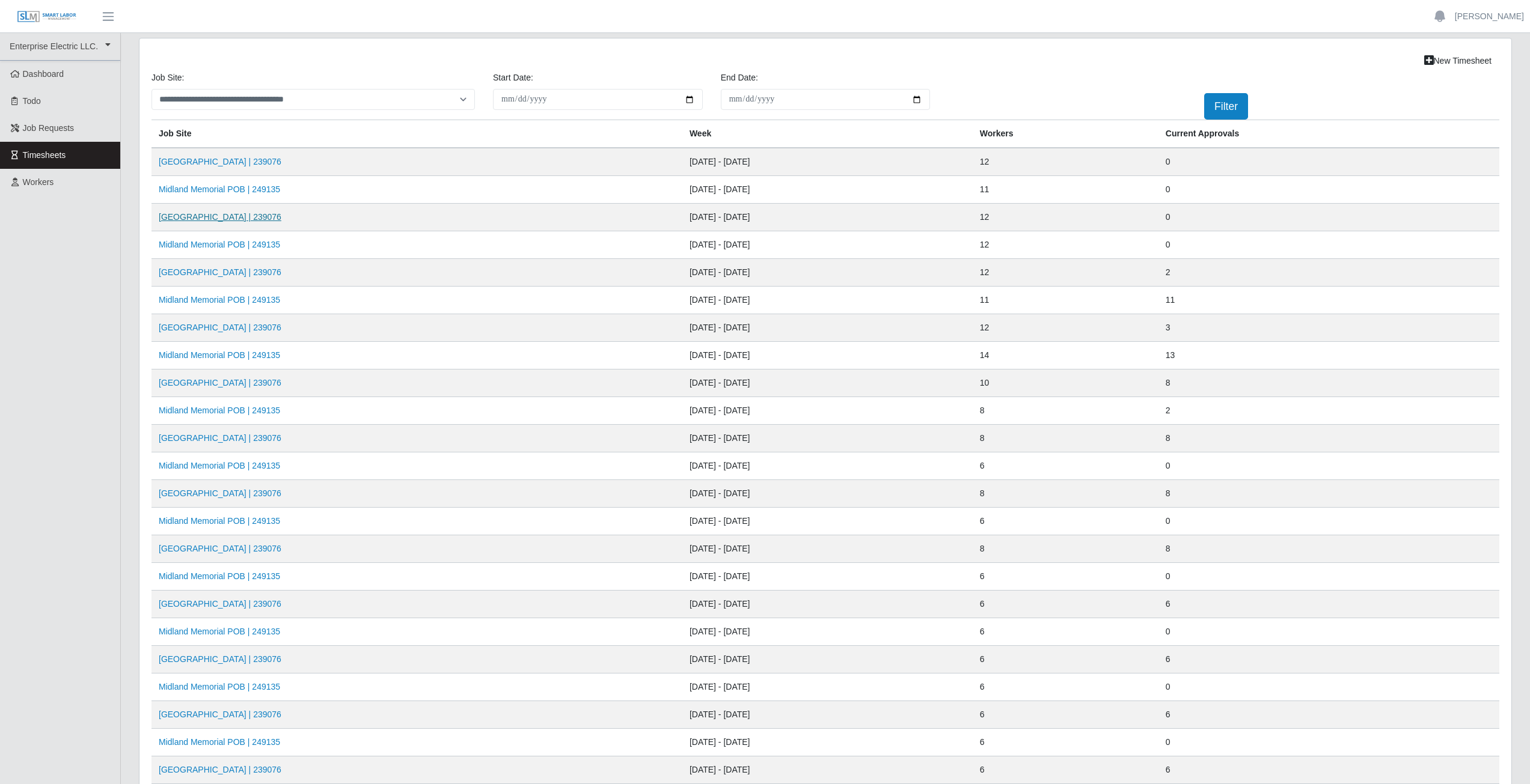
click at [272, 218] on link "[GEOGRAPHIC_DATA] | 239076" at bounding box center [220, 217] width 123 height 10
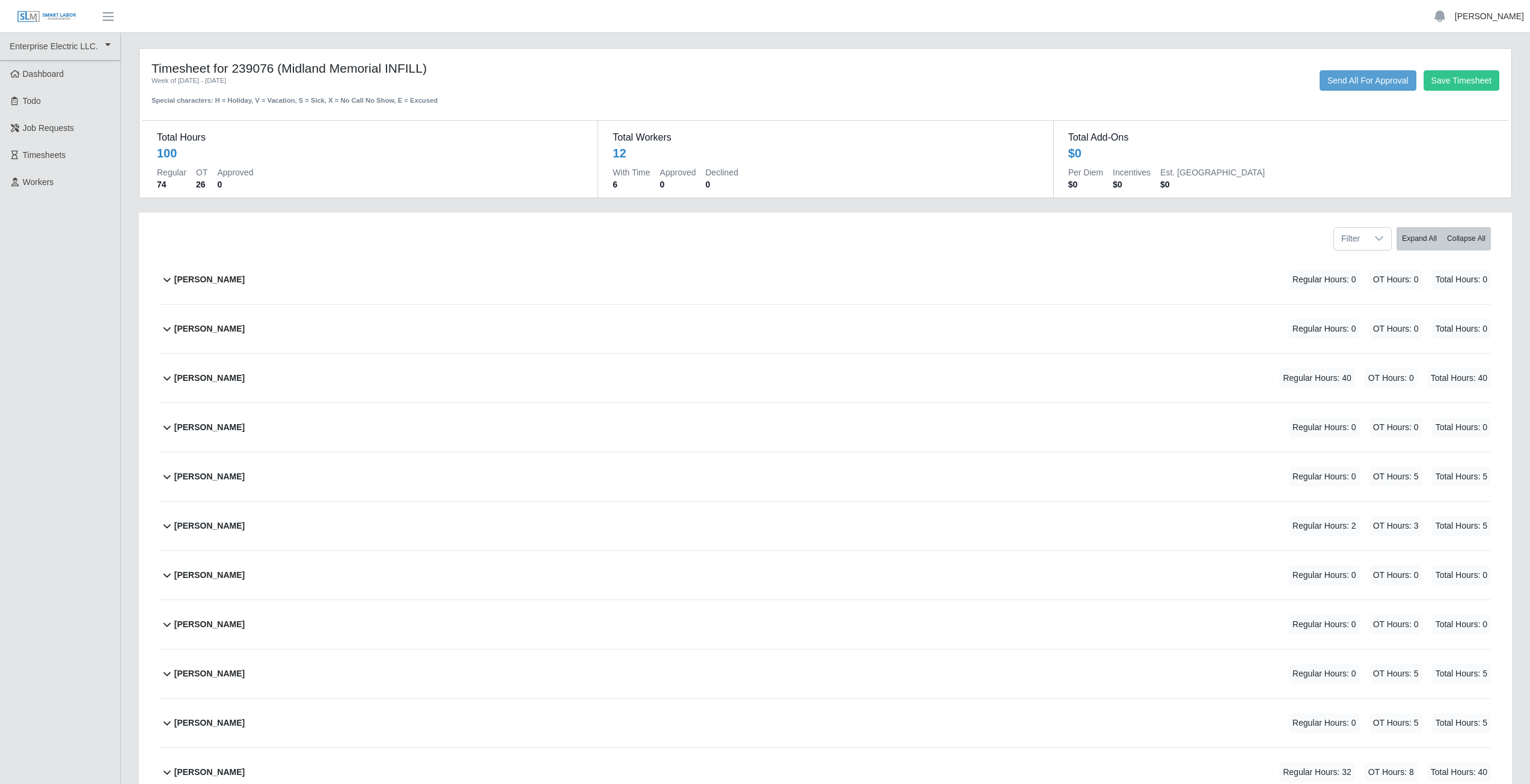
click at [1500, 14] on link "[PERSON_NAME]" at bounding box center [1489, 17] width 69 height 13
click at [1471, 89] on link "Logout" at bounding box center [1476, 84] width 109 height 26
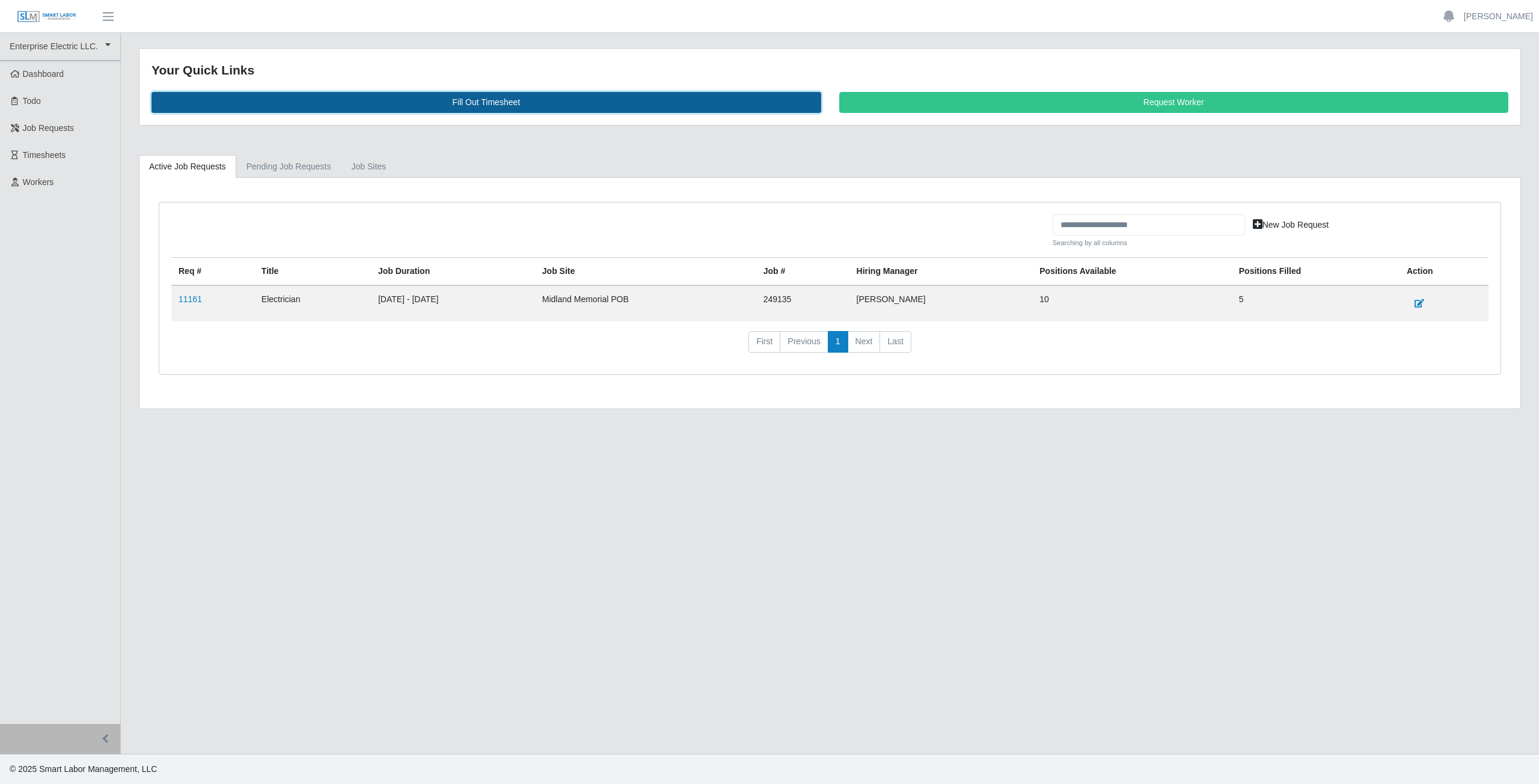
click at [475, 103] on link "Fill Out Timesheet" at bounding box center [486, 102] width 670 height 21
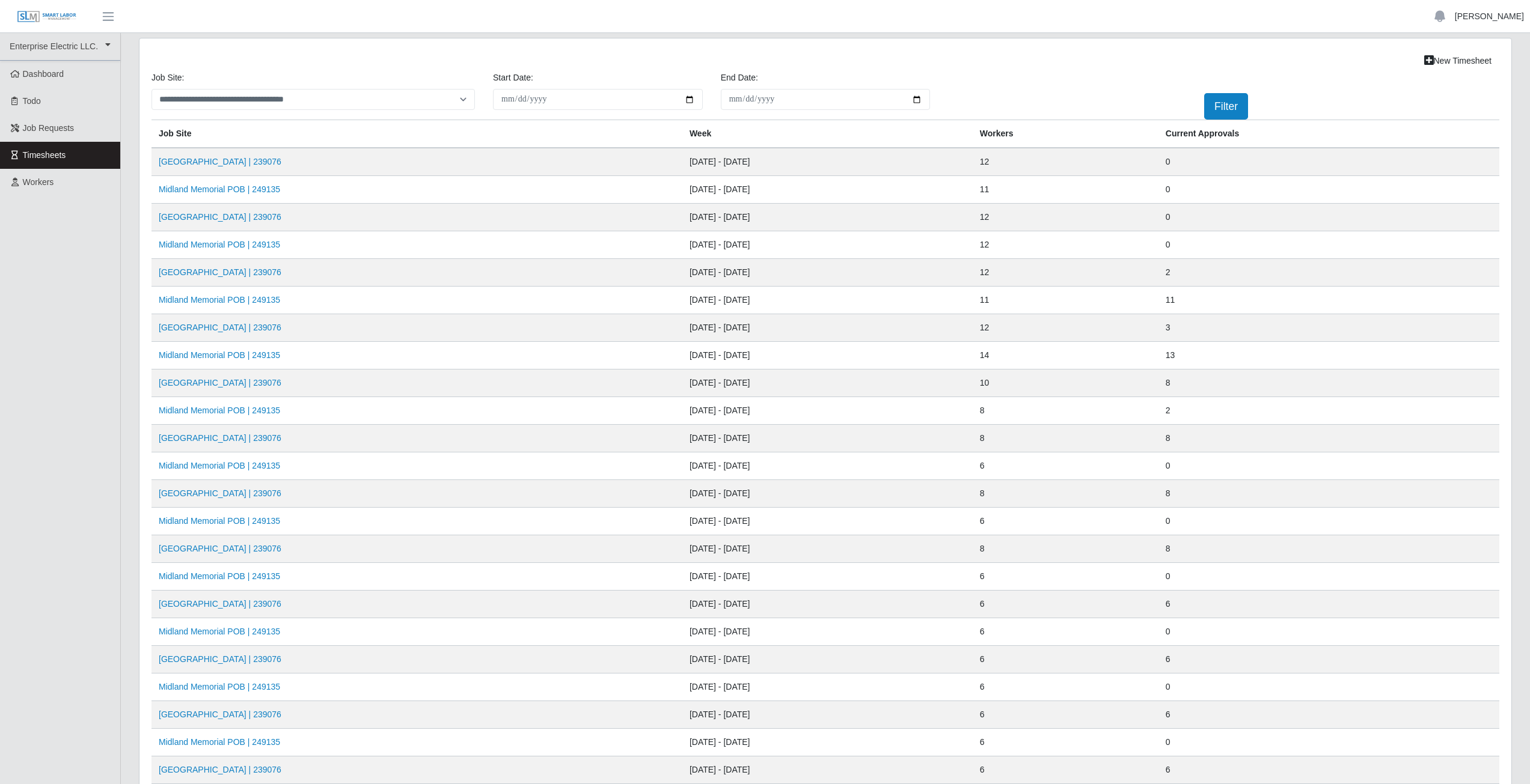
click at [1490, 15] on link "[PERSON_NAME]" at bounding box center [1489, 17] width 69 height 13
click at [1465, 84] on link "Logout" at bounding box center [1476, 84] width 109 height 26
